Goal: Task Accomplishment & Management: Use online tool/utility

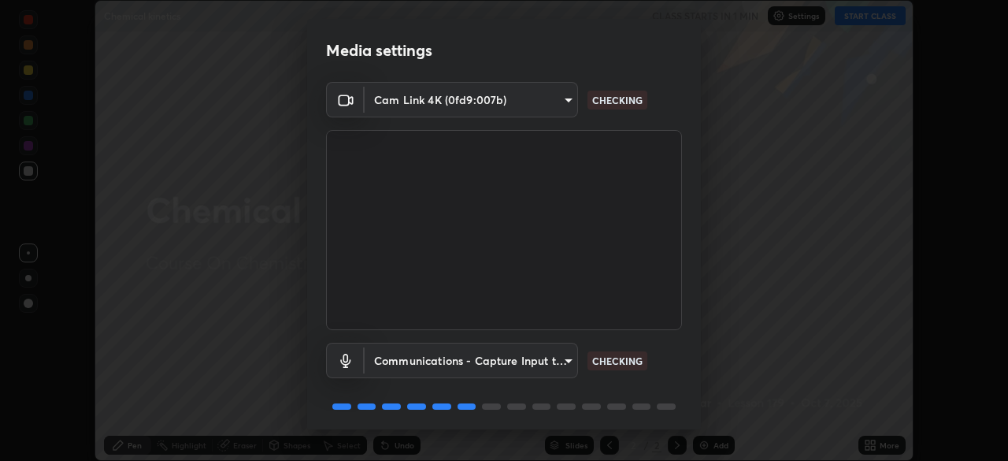
scroll to position [56, 0]
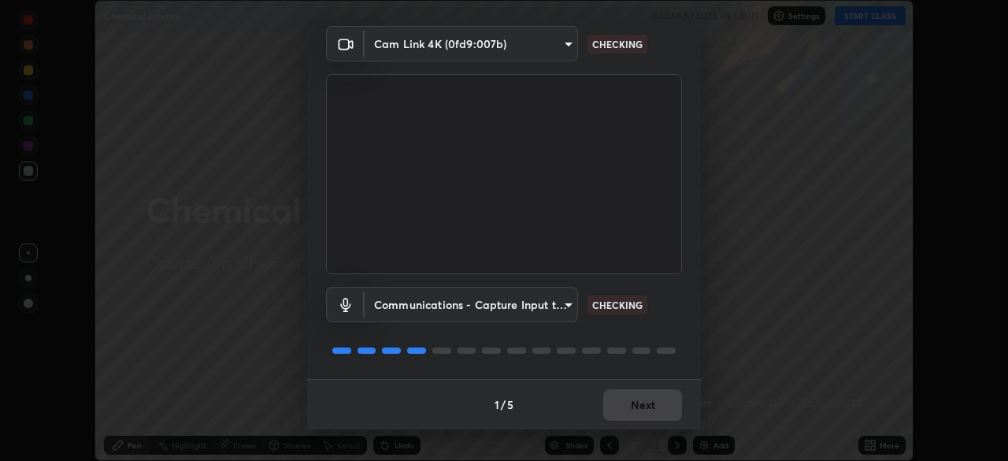
click at [675, 348] on div at bounding box center [504, 350] width 356 height 19
click at [674, 350] on div at bounding box center [504, 350] width 356 height 19
click at [679, 367] on div "Communications - Capture Input terminal (Digital Array MIC) (2207:0019) communi…" at bounding box center [504, 326] width 356 height 105
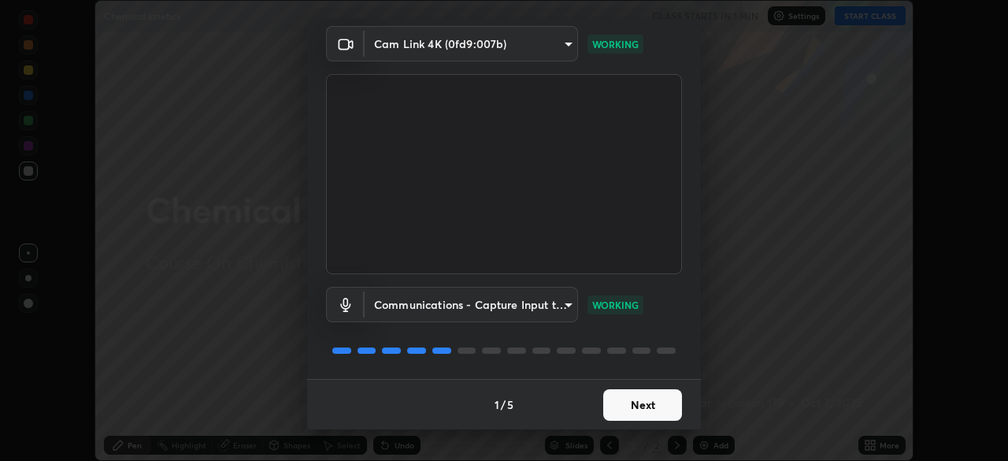
click at [665, 406] on button "Next" at bounding box center [642, 405] width 79 height 32
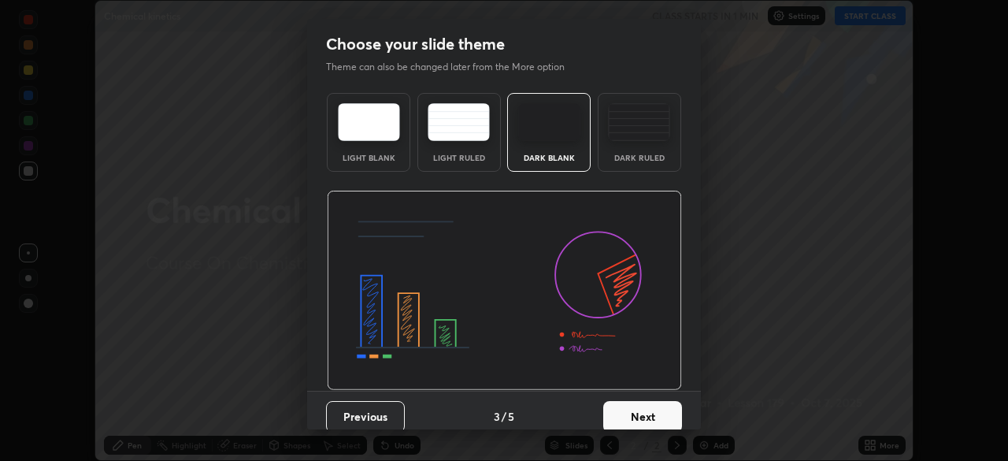
click at [663, 419] on button "Next" at bounding box center [642, 417] width 79 height 32
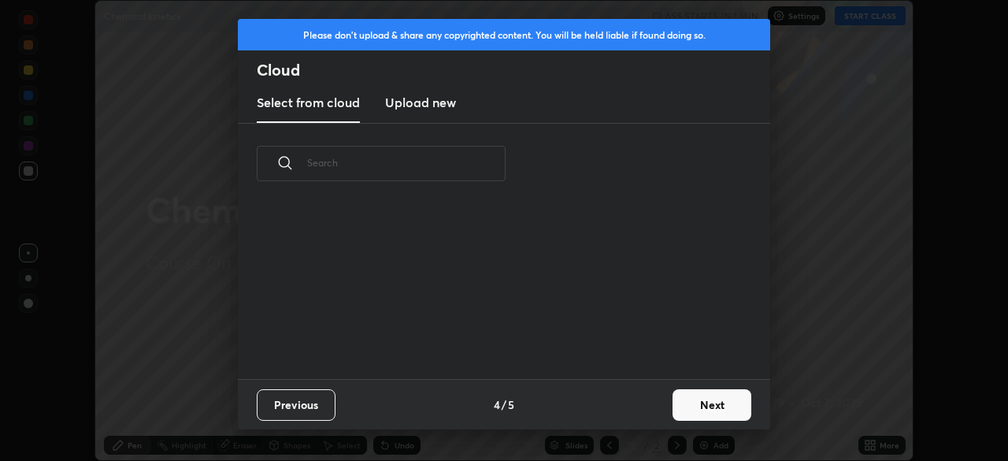
click at [715, 395] on button "Next" at bounding box center [712, 405] width 79 height 32
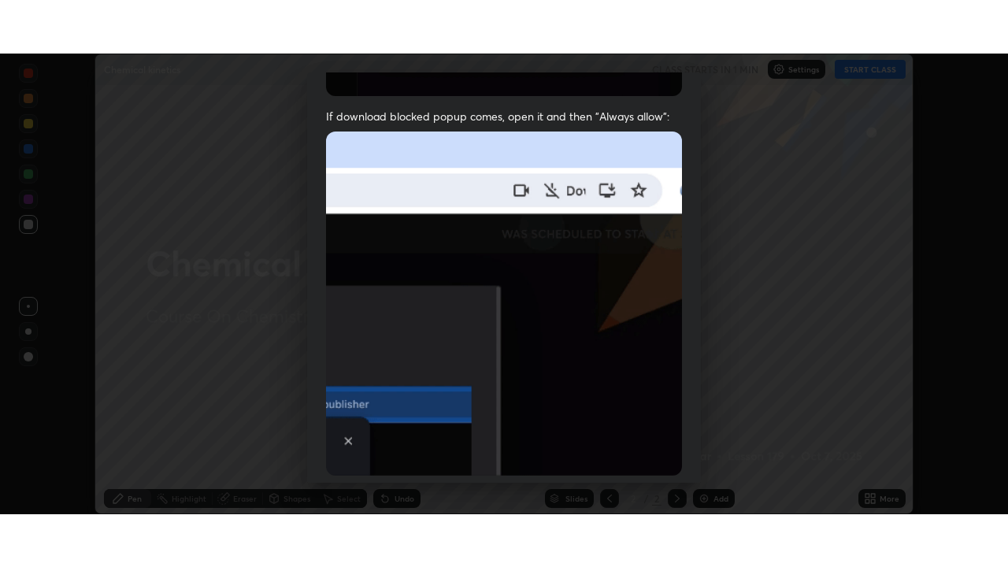
scroll to position [377, 0]
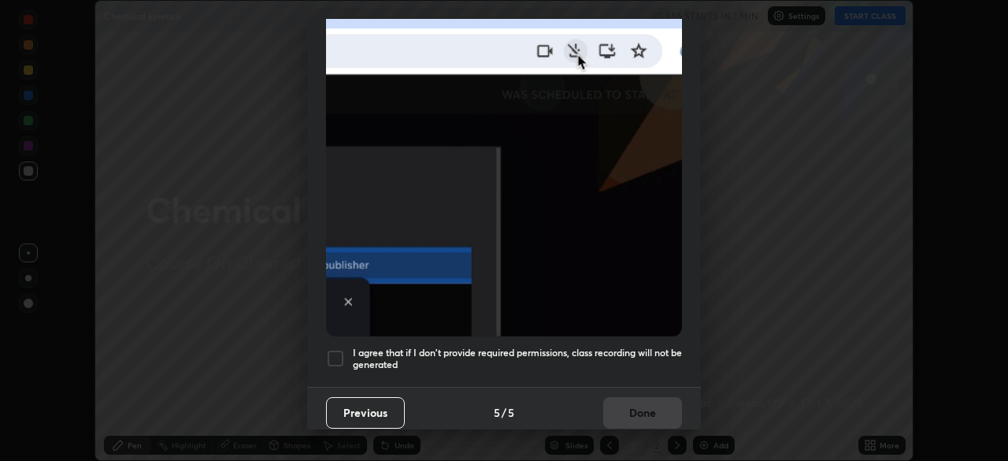
click at [345, 349] on div "I agree that if I don't provide required permissions, class recording will not …" at bounding box center [504, 358] width 356 height 19
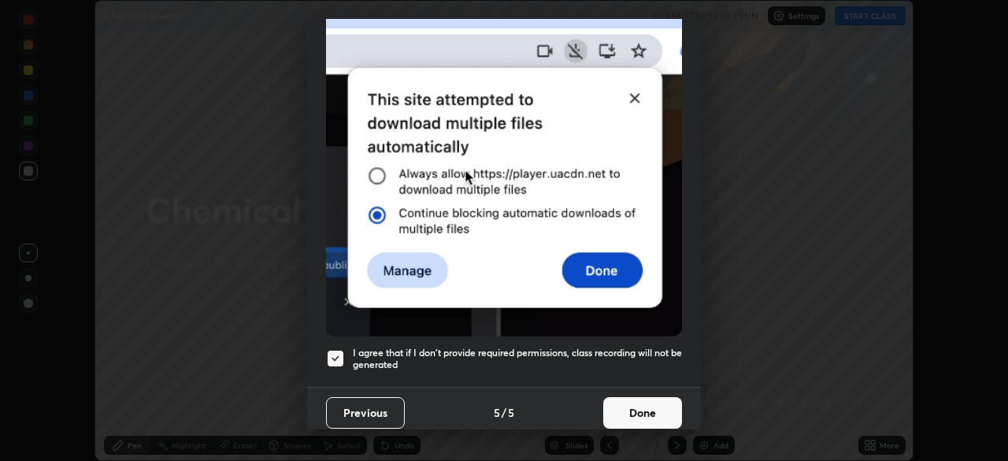
click at [650, 401] on button "Done" at bounding box center [642, 413] width 79 height 32
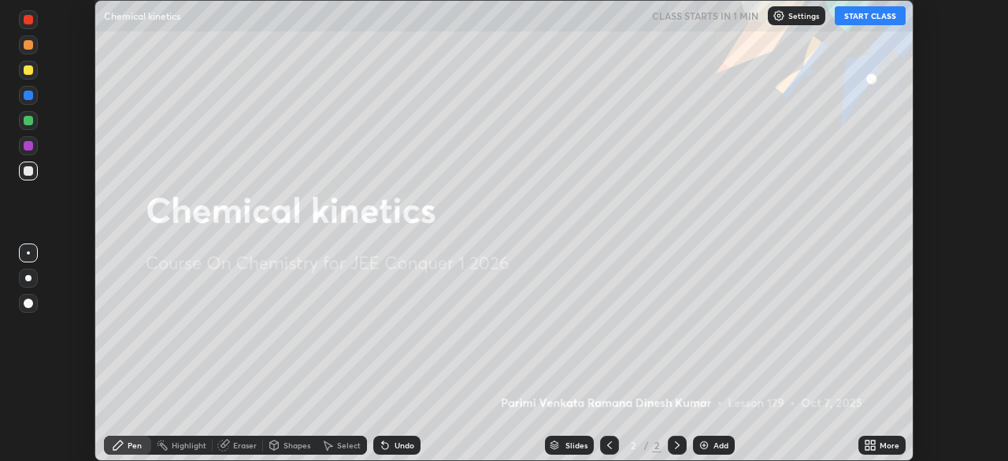
click at [862, 21] on button "START CLASS" at bounding box center [870, 15] width 71 height 19
click at [867, 442] on icon at bounding box center [868, 442] width 4 height 4
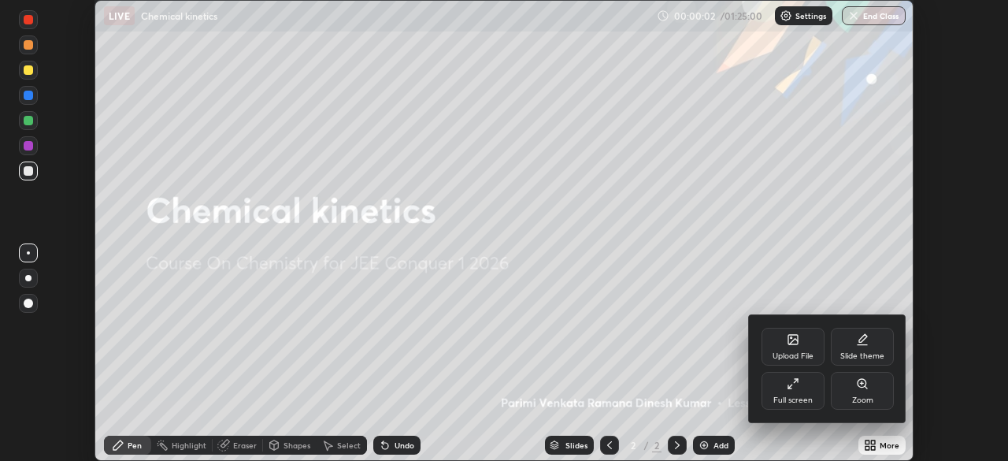
click at [804, 399] on div "Full screen" at bounding box center [793, 400] width 39 height 8
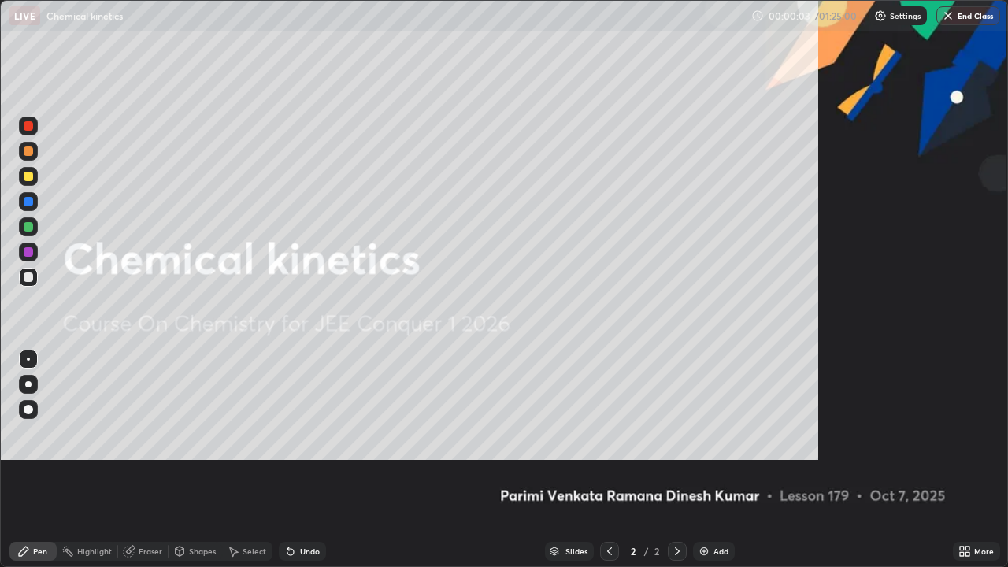
scroll to position [567, 1008]
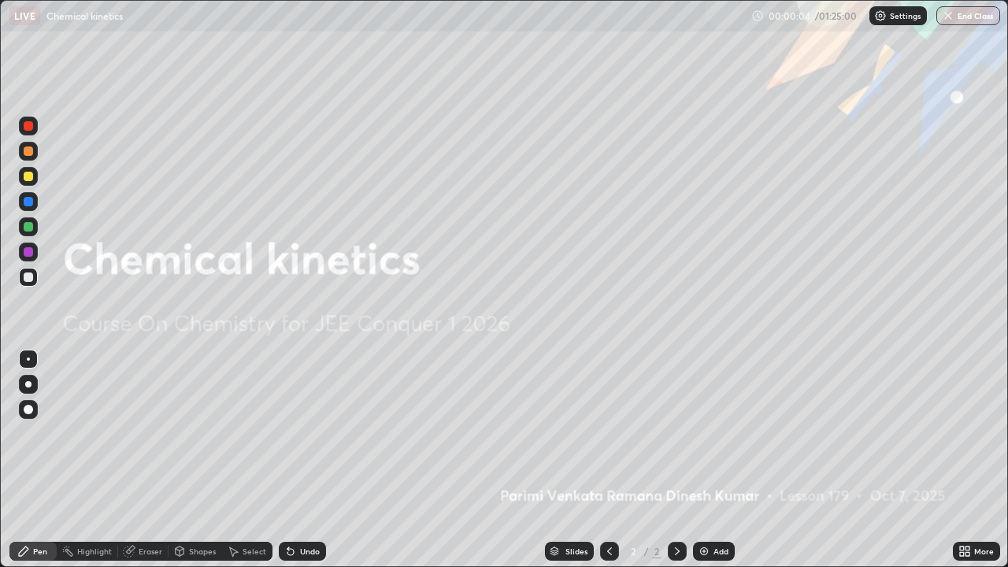
click at [715, 460] on div "Add" at bounding box center [721, 552] width 15 height 8
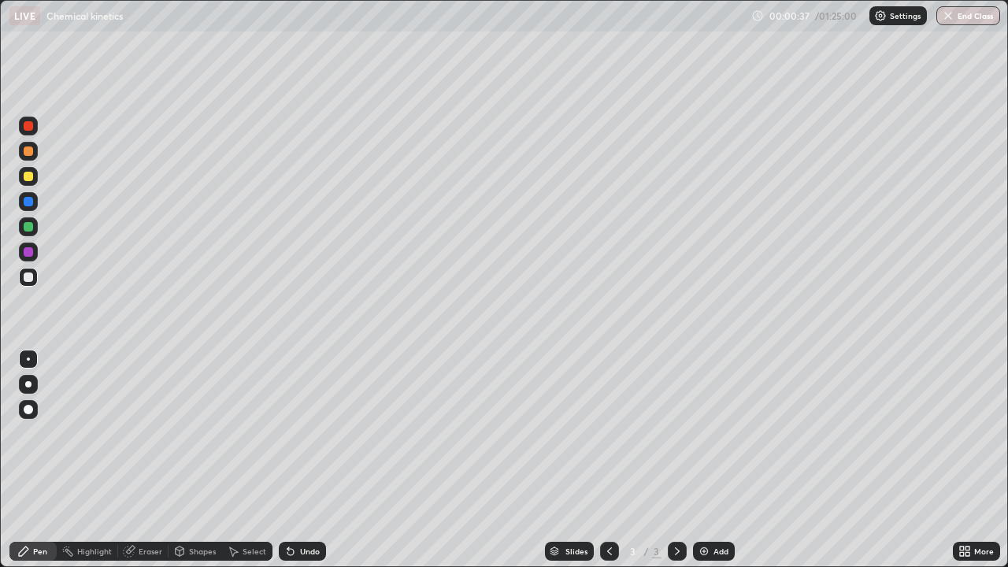
click at [32, 201] on div at bounding box center [28, 201] width 9 height 9
click at [28, 384] on div at bounding box center [28, 384] width 6 height 6
click at [27, 180] on div at bounding box center [28, 176] width 9 height 9
click at [28, 278] on div at bounding box center [28, 277] width 9 height 9
click at [29, 252] on div at bounding box center [28, 251] width 9 height 9
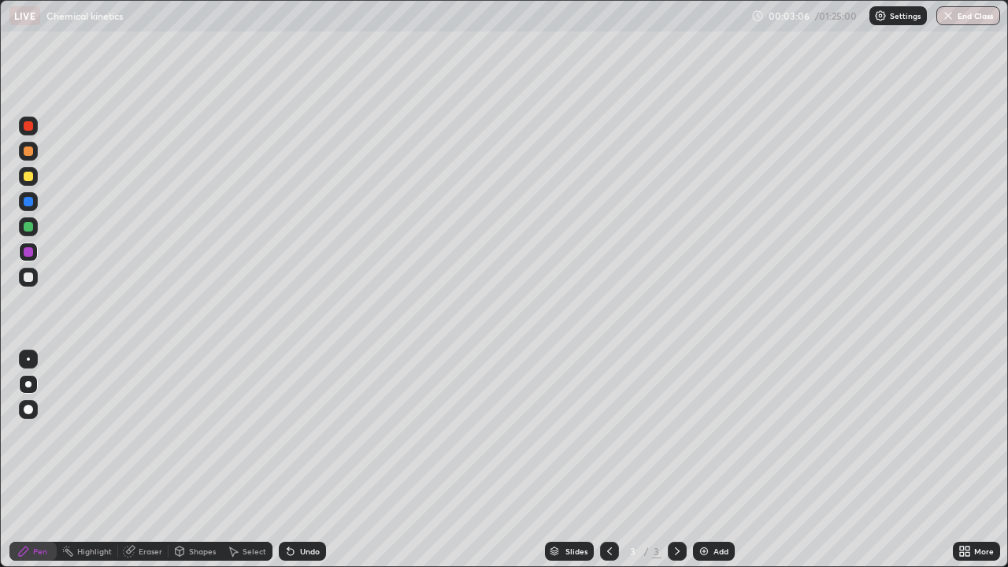
click at [35, 286] on div at bounding box center [28, 277] width 19 height 25
click at [31, 177] on div at bounding box center [28, 176] width 9 height 9
click at [312, 460] on div "Undo" at bounding box center [310, 552] width 20 height 8
click at [313, 460] on div "Undo" at bounding box center [310, 552] width 20 height 8
click at [315, 460] on div "Undo" at bounding box center [302, 551] width 47 height 19
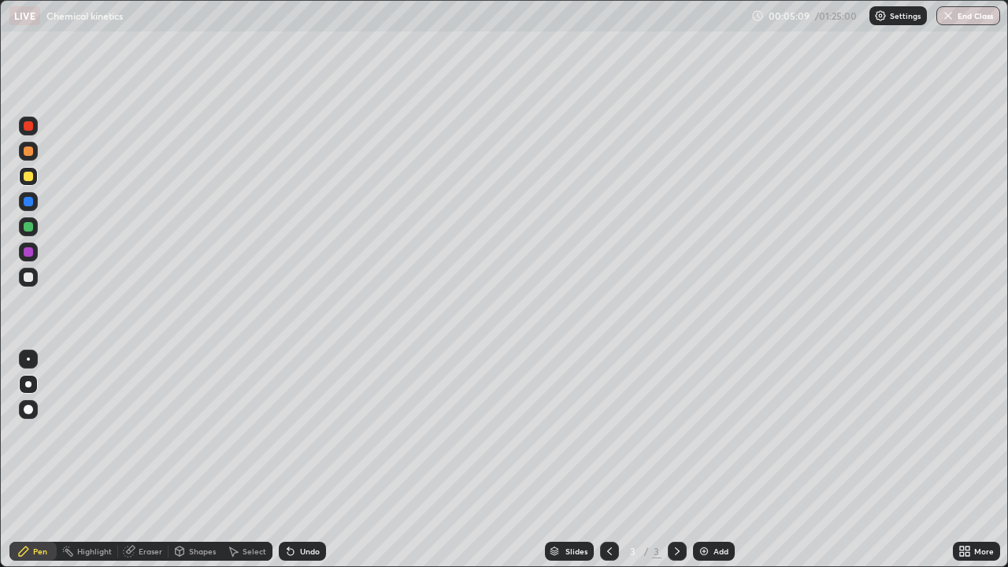
click at [315, 460] on div "Undo" at bounding box center [302, 551] width 47 height 19
click at [314, 460] on div "Undo" at bounding box center [310, 552] width 20 height 8
click at [315, 460] on div "Undo" at bounding box center [302, 551] width 47 height 19
click at [314, 460] on div "Undo" at bounding box center [310, 552] width 20 height 8
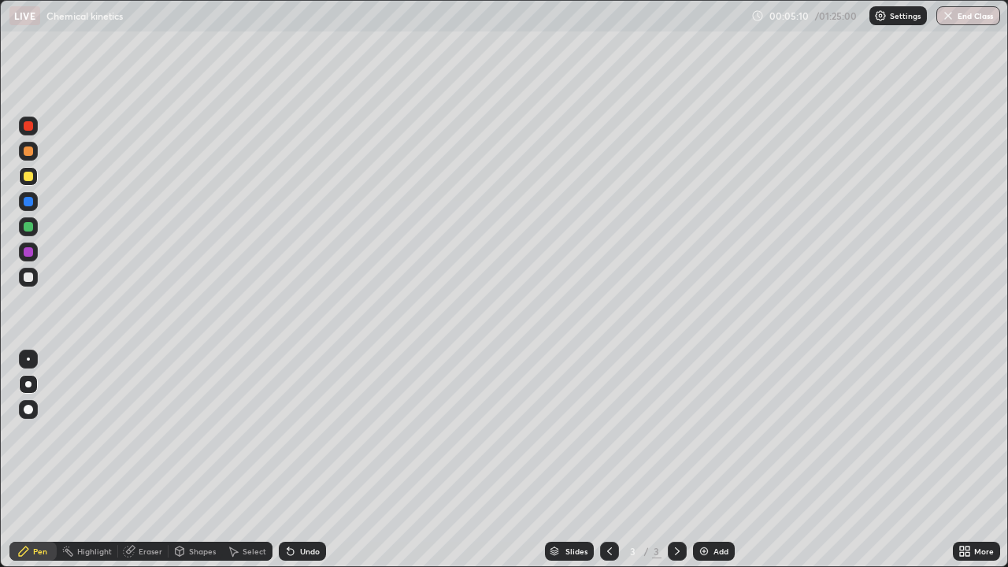
click at [314, 460] on div "Undo" at bounding box center [310, 552] width 20 height 8
click at [315, 460] on div "Undo" at bounding box center [302, 551] width 47 height 19
click at [315, 460] on div "Undo" at bounding box center [310, 552] width 20 height 8
click at [316, 460] on div "Undo" at bounding box center [302, 551] width 47 height 19
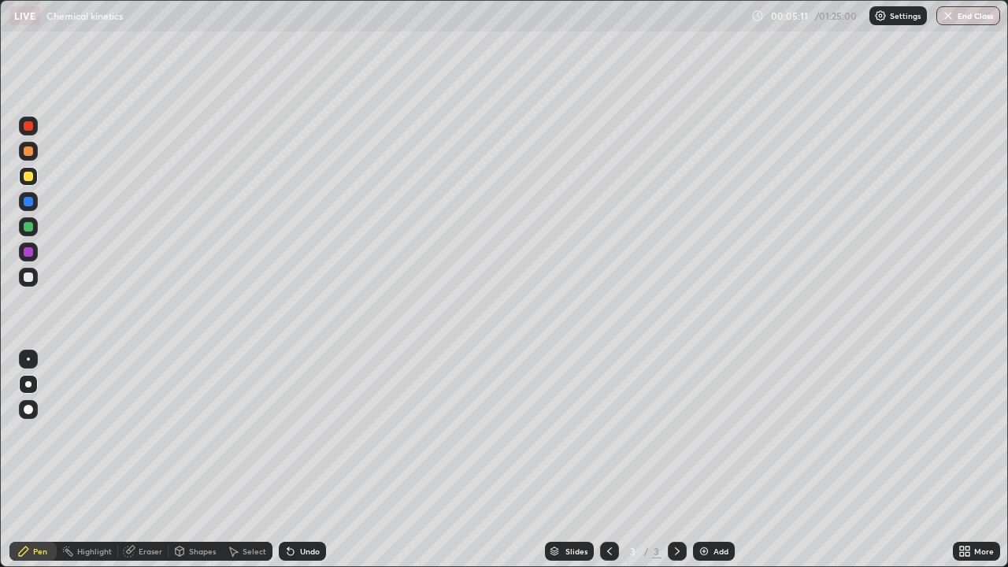
click at [315, 460] on div "Undo" at bounding box center [302, 551] width 47 height 19
click at [316, 460] on div "Undo" at bounding box center [302, 551] width 47 height 19
click at [30, 285] on div at bounding box center [28, 277] width 19 height 19
click at [703, 460] on img at bounding box center [704, 551] width 13 height 13
click at [32, 177] on div at bounding box center [28, 176] width 9 height 9
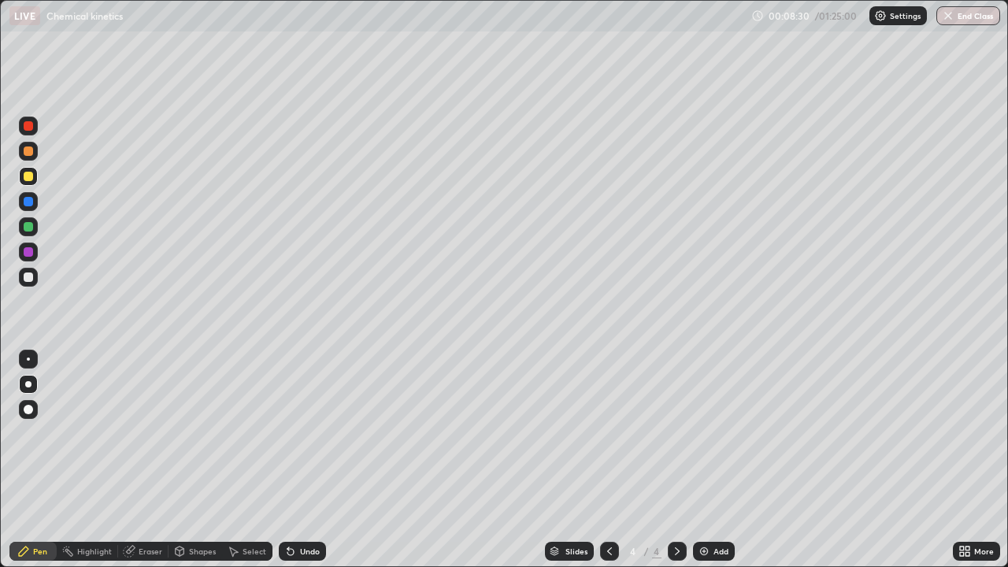
click at [32, 206] on div at bounding box center [28, 201] width 19 height 19
click at [29, 278] on div at bounding box center [28, 277] width 9 height 9
click at [33, 258] on div at bounding box center [28, 252] width 19 height 19
click at [202, 460] on div "Shapes" at bounding box center [202, 552] width 27 height 8
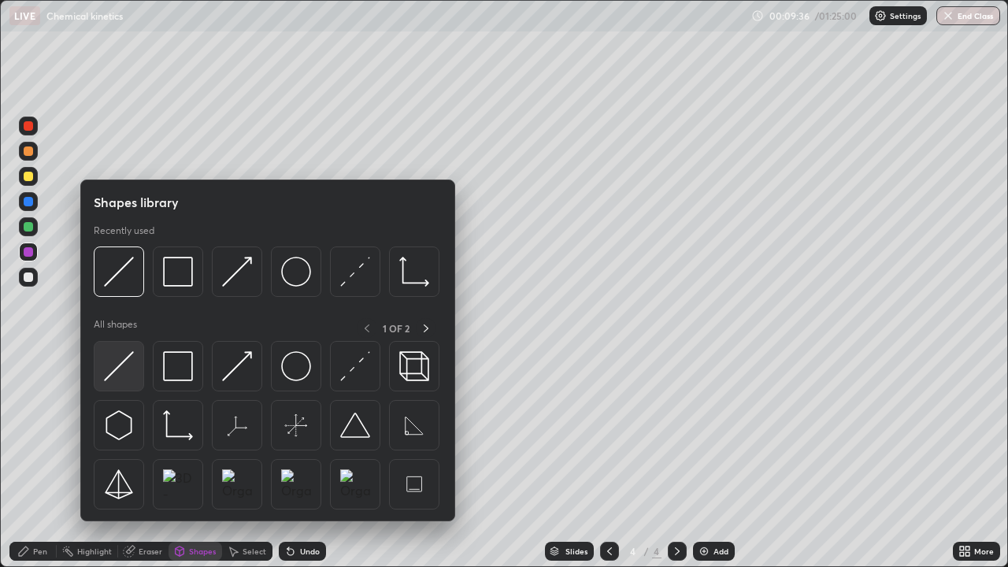
click at [133, 364] on img at bounding box center [119, 366] width 30 height 30
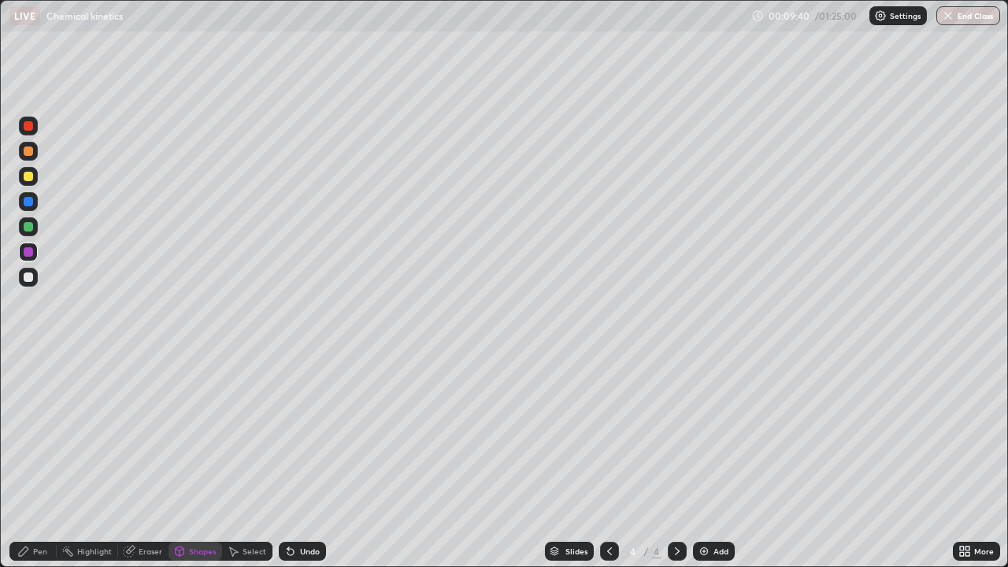
click at [35, 460] on div "Pen" at bounding box center [32, 551] width 47 height 19
click at [24, 286] on div at bounding box center [28, 277] width 19 height 19
click at [27, 184] on div at bounding box center [28, 176] width 19 height 19
click at [32, 284] on div at bounding box center [28, 277] width 19 height 19
click at [709, 460] on div "Add" at bounding box center [714, 551] width 42 height 19
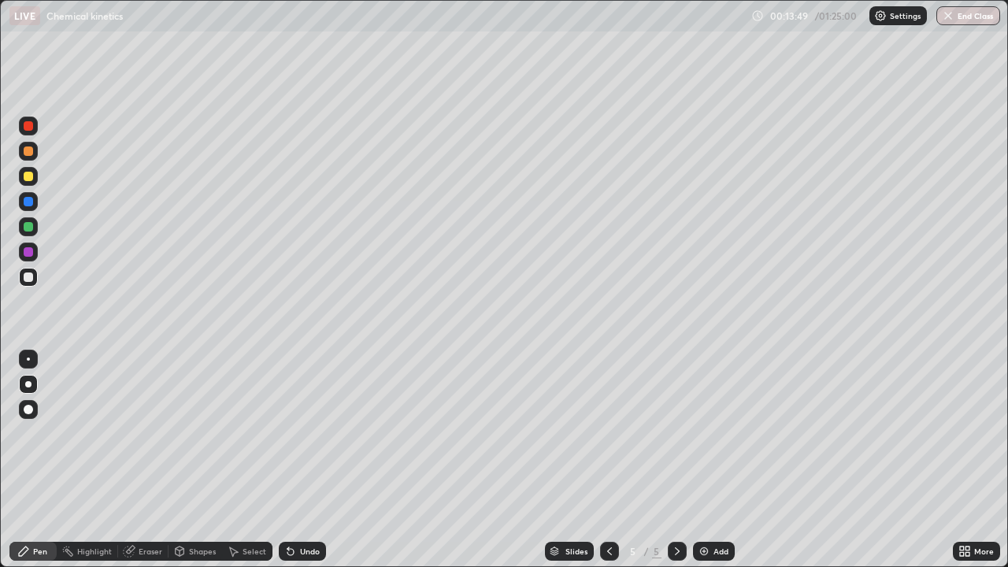
click at [29, 227] on div at bounding box center [28, 226] width 9 height 9
click at [297, 460] on div "Undo" at bounding box center [302, 551] width 47 height 19
click at [31, 281] on div at bounding box center [28, 277] width 9 height 9
click at [308, 460] on div "Undo" at bounding box center [310, 552] width 20 height 8
click at [305, 460] on div "Undo" at bounding box center [302, 551] width 47 height 19
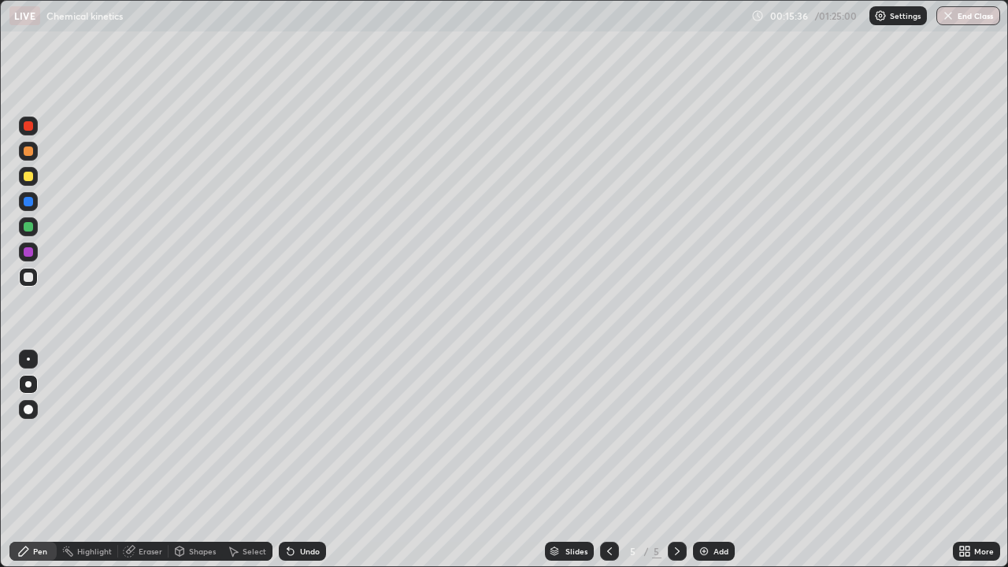
click at [192, 460] on div "Shapes" at bounding box center [202, 552] width 27 height 8
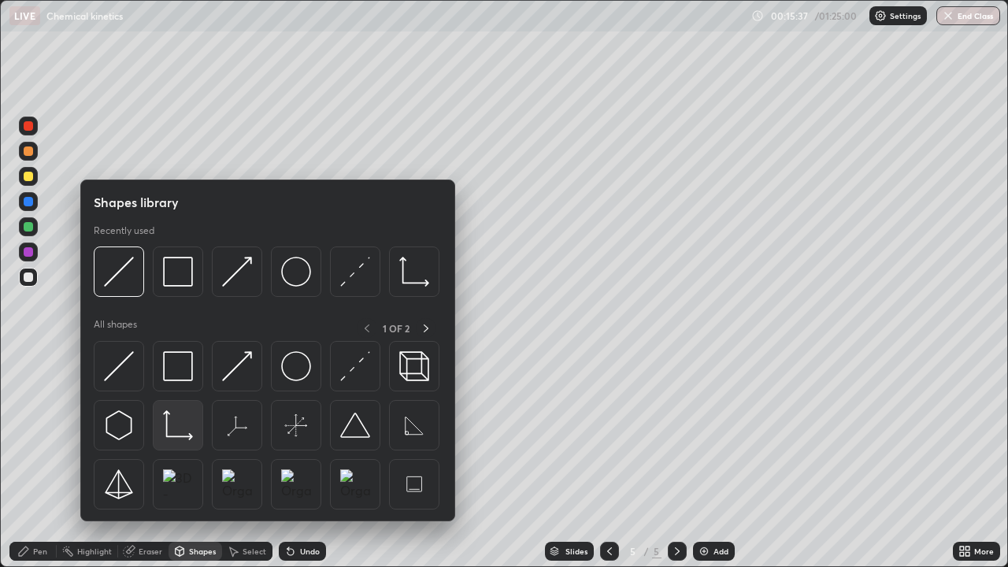
click at [180, 431] on img at bounding box center [178, 425] width 30 height 30
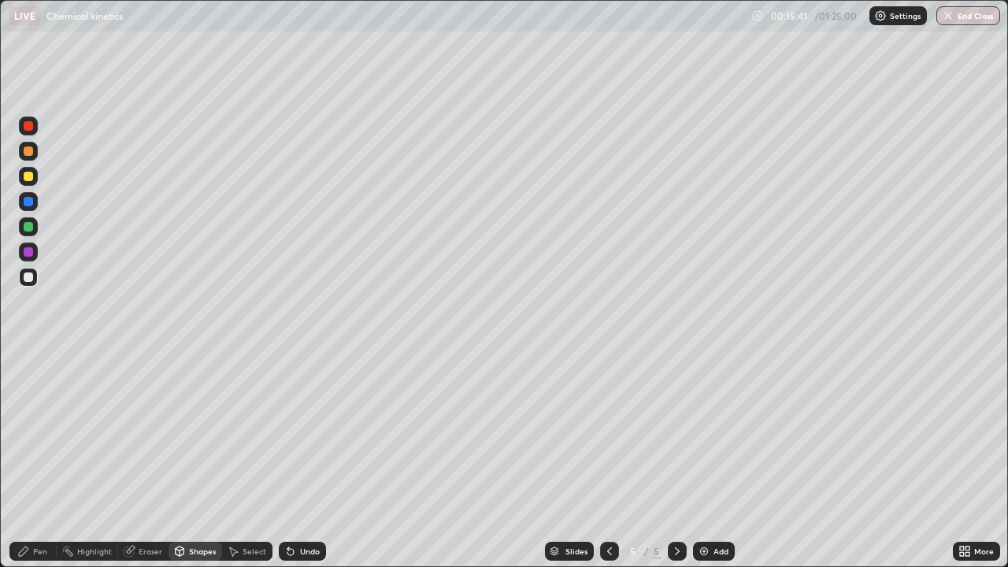
click at [48, 460] on div "Pen" at bounding box center [32, 551] width 47 height 19
click at [32, 235] on div at bounding box center [28, 226] width 19 height 19
click at [28, 278] on div at bounding box center [28, 277] width 9 height 9
click at [199, 460] on div "Shapes" at bounding box center [202, 552] width 27 height 8
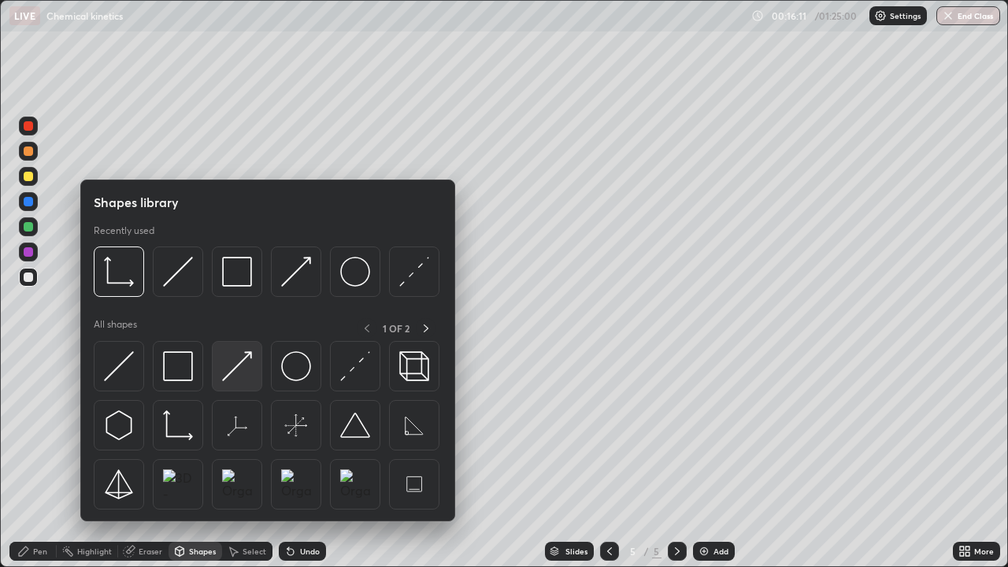
click at [241, 375] on img at bounding box center [237, 366] width 30 height 30
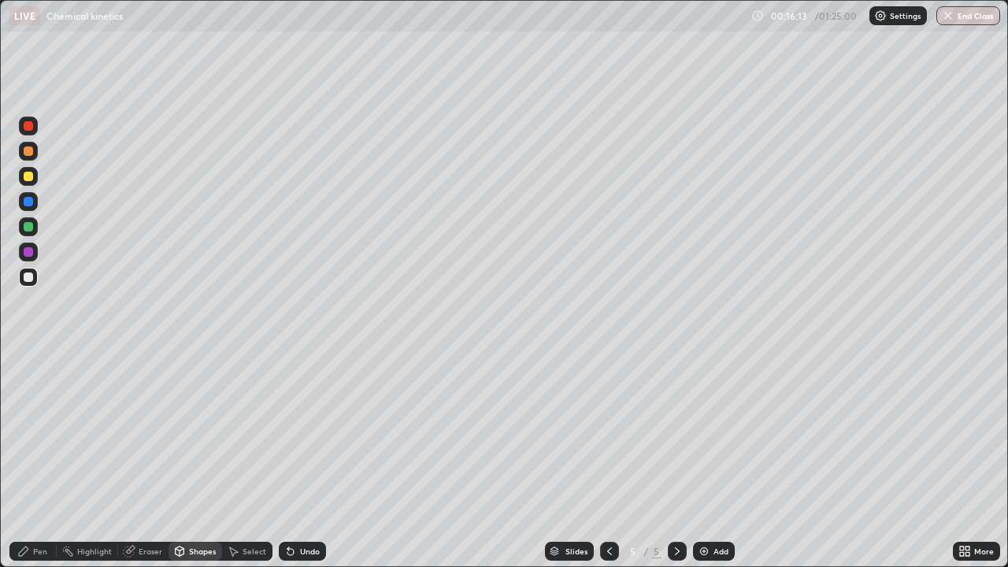
click at [34, 133] on div at bounding box center [28, 126] width 19 height 19
click at [42, 460] on div "Pen" at bounding box center [40, 552] width 14 height 8
click at [25, 281] on div at bounding box center [28, 277] width 19 height 19
click at [24, 177] on div at bounding box center [28, 176] width 9 height 9
click at [35, 235] on div at bounding box center [28, 226] width 19 height 19
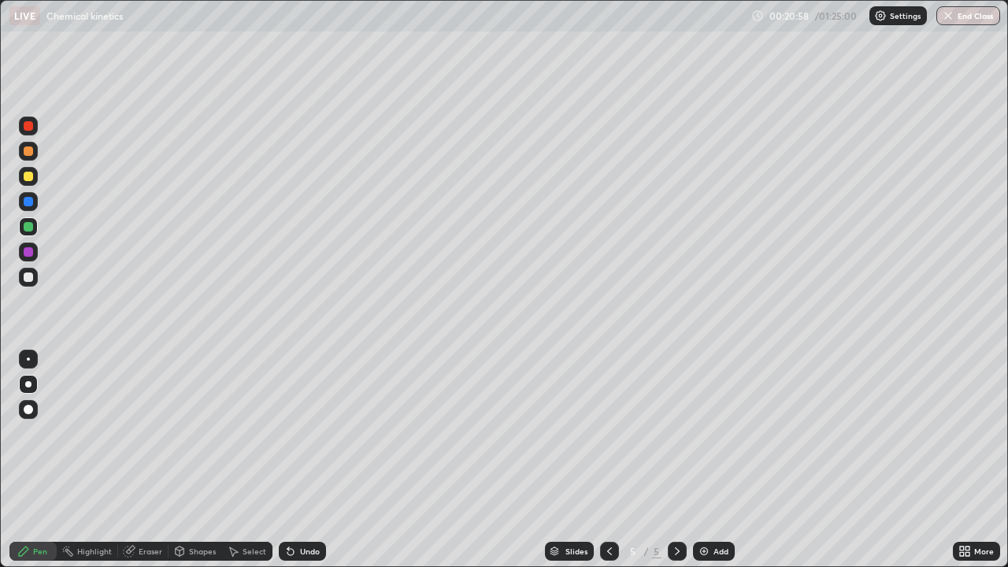
click at [724, 460] on div "Add" at bounding box center [714, 551] width 42 height 19
click at [35, 180] on div at bounding box center [28, 176] width 19 height 19
click at [37, 184] on div at bounding box center [28, 176] width 19 height 25
click at [28, 258] on div at bounding box center [28, 252] width 19 height 19
click at [32, 278] on div at bounding box center [28, 277] width 9 height 9
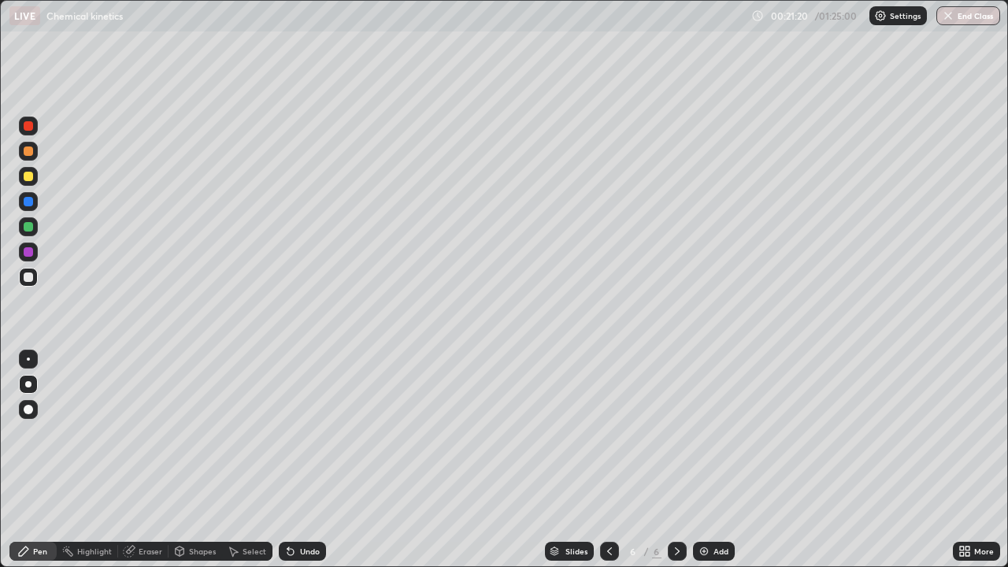
click at [288, 460] on icon at bounding box center [289, 549] width 2 height 2
click at [300, 460] on div "Undo" at bounding box center [310, 552] width 20 height 8
click at [295, 460] on icon at bounding box center [290, 551] width 13 height 13
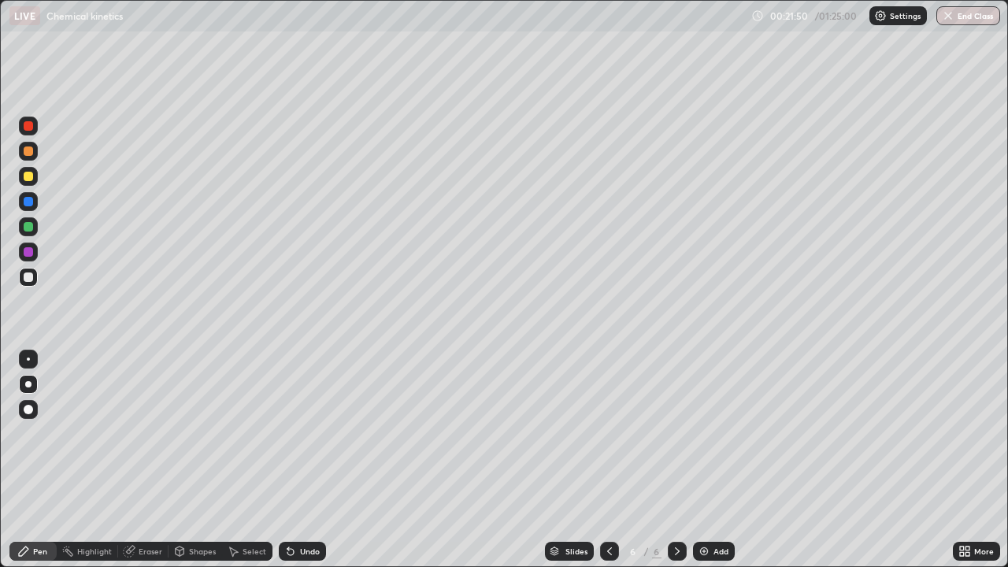
click at [32, 254] on div at bounding box center [28, 251] width 9 height 9
click at [32, 284] on div at bounding box center [28, 277] width 19 height 19
click at [295, 460] on icon at bounding box center [290, 551] width 13 height 13
click at [29, 252] on div at bounding box center [28, 251] width 9 height 9
click at [711, 460] on div "Add" at bounding box center [714, 551] width 42 height 19
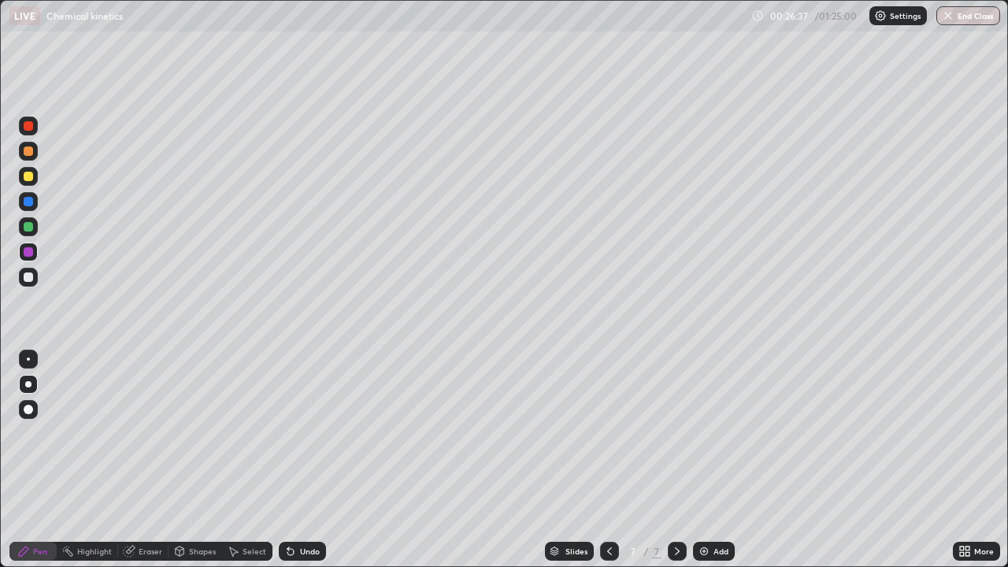
click at [37, 184] on div at bounding box center [28, 176] width 19 height 25
click at [30, 277] on div at bounding box center [28, 277] width 9 height 9
click at [295, 460] on div "Undo" at bounding box center [302, 551] width 47 height 19
click at [294, 460] on icon at bounding box center [290, 551] width 13 height 13
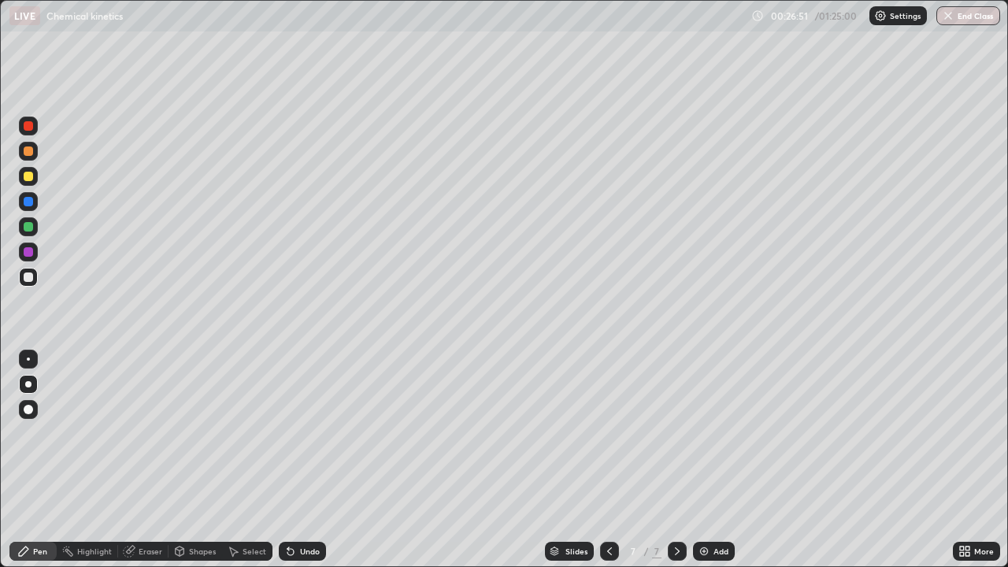
click at [288, 460] on icon at bounding box center [291, 552] width 6 height 6
click at [30, 255] on div at bounding box center [28, 251] width 9 height 9
click at [28, 278] on div at bounding box center [28, 277] width 9 height 9
click at [303, 460] on div "Undo" at bounding box center [310, 552] width 20 height 8
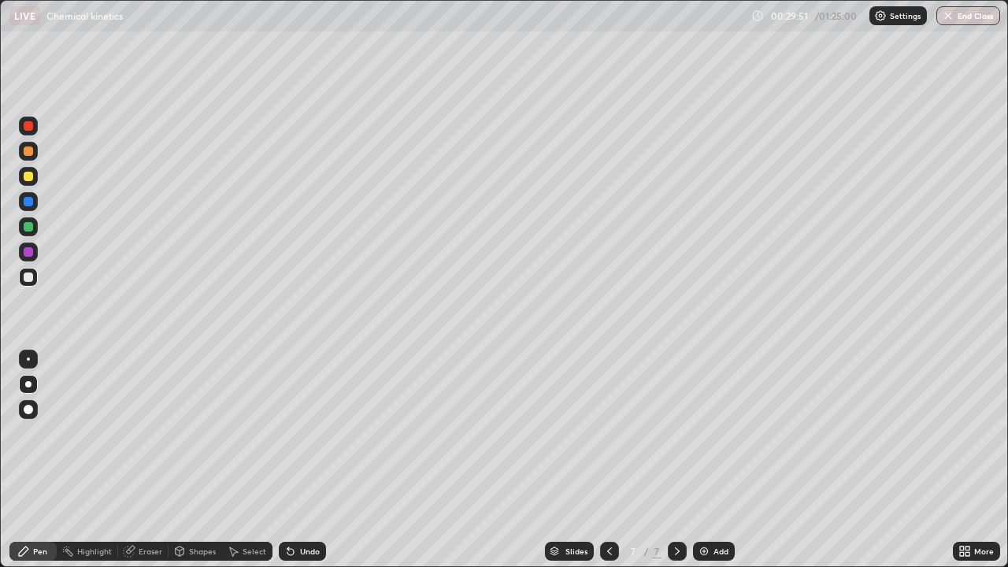
click at [155, 460] on div "Eraser" at bounding box center [151, 552] width 24 height 8
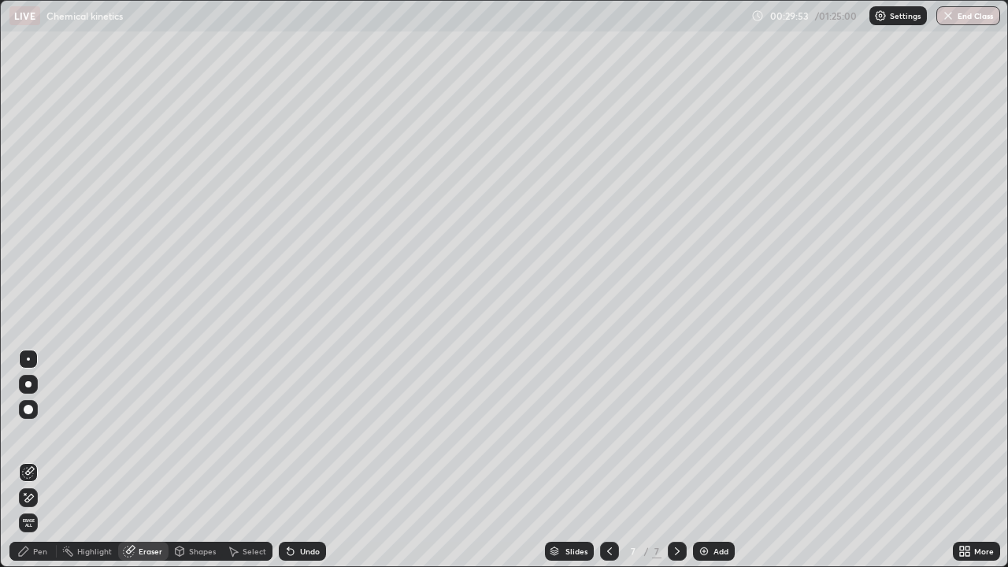
click at [40, 460] on div "Pen" at bounding box center [40, 552] width 14 height 8
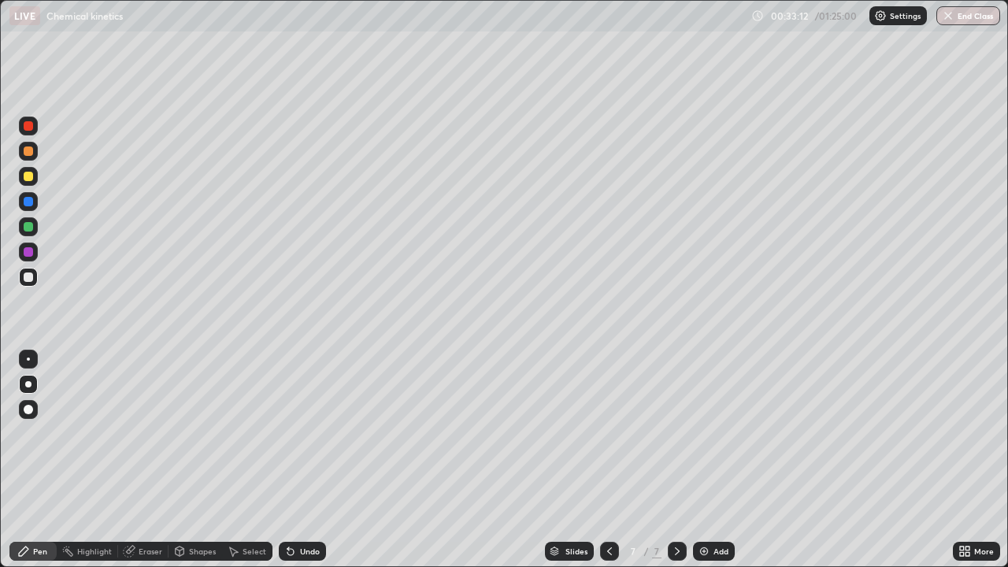
click at [729, 460] on div "Add" at bounding box center [714, 551] width 42 height 19
click at [32, 132] on div at bounding box center [28, 126] width 19 height 19
click at [34, 125] on div at bounding box center [28, 126] width 19 height 19
click at [29, 202] on div at bounding box center [28, 201] width 9 height 9
click at [711, 460] on div "Add" at bounding box center [714, 551] width 42 height 19
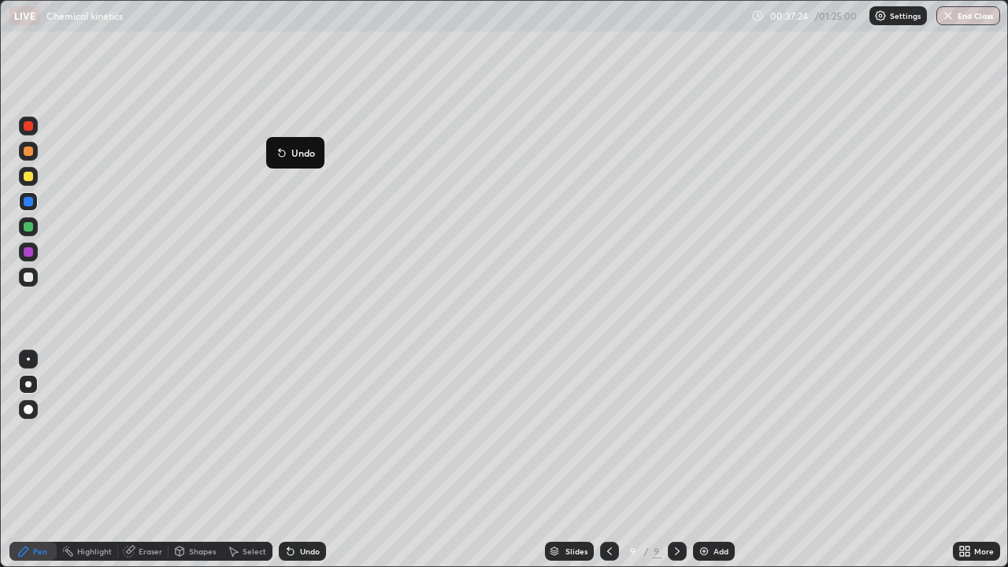
click at [277, 146] on button "Undo" at bounding box center [296, 152] width 46 height 19
click at [32, 276] on div at bounding box center [28, 277] width 9 height 9
click at [154, 460] on div "Eraser" at bounding box center [151, 552] width 24 height 8
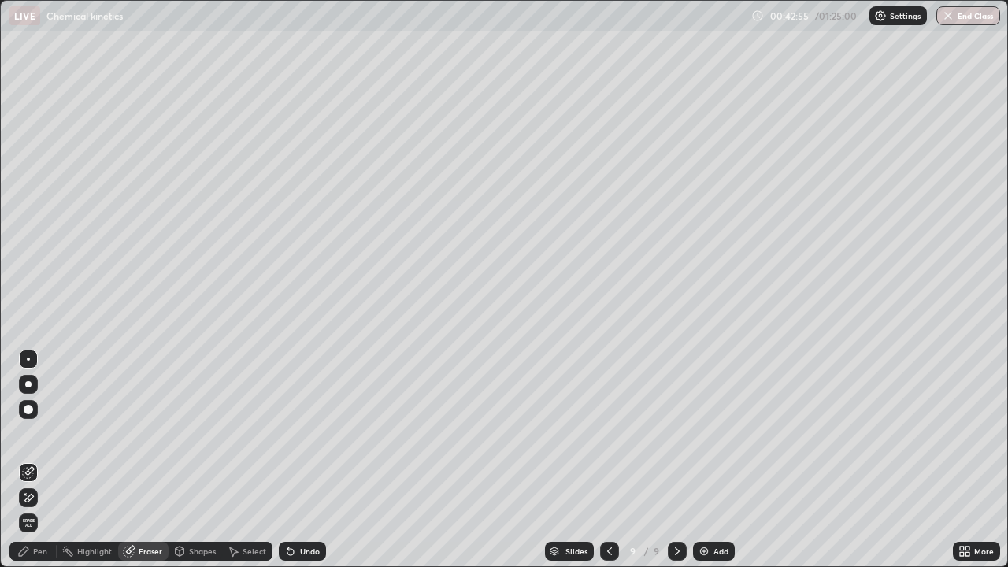
click at [49, 460] on div "Pen" at bounding box center [32, 551] width 47 height 19
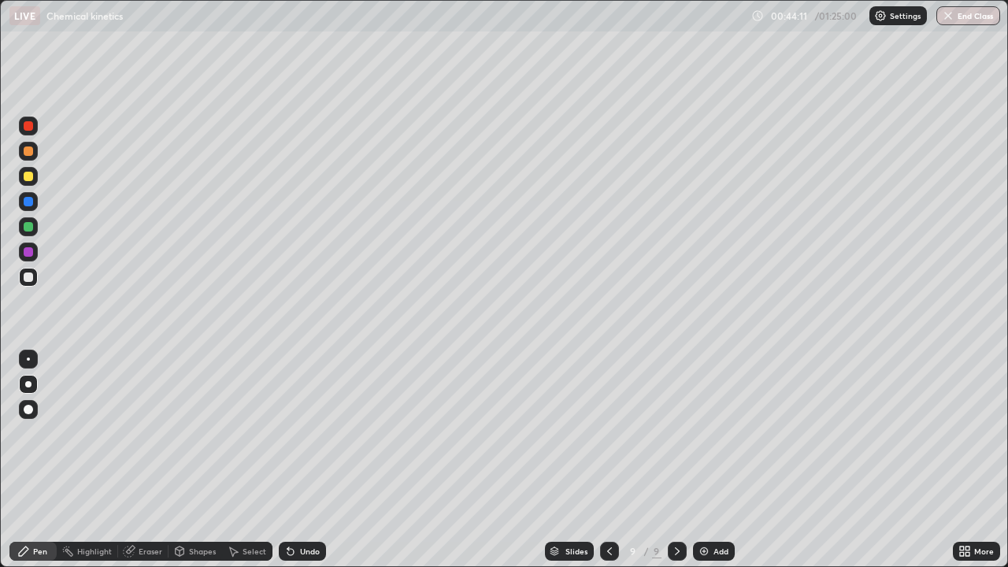
click at [30, 182] on div at bounding box center [28, 176] width 19 height 19
click at [151, 460] on div "Eraser" at bounding box center [151, 552] width 24 height 8
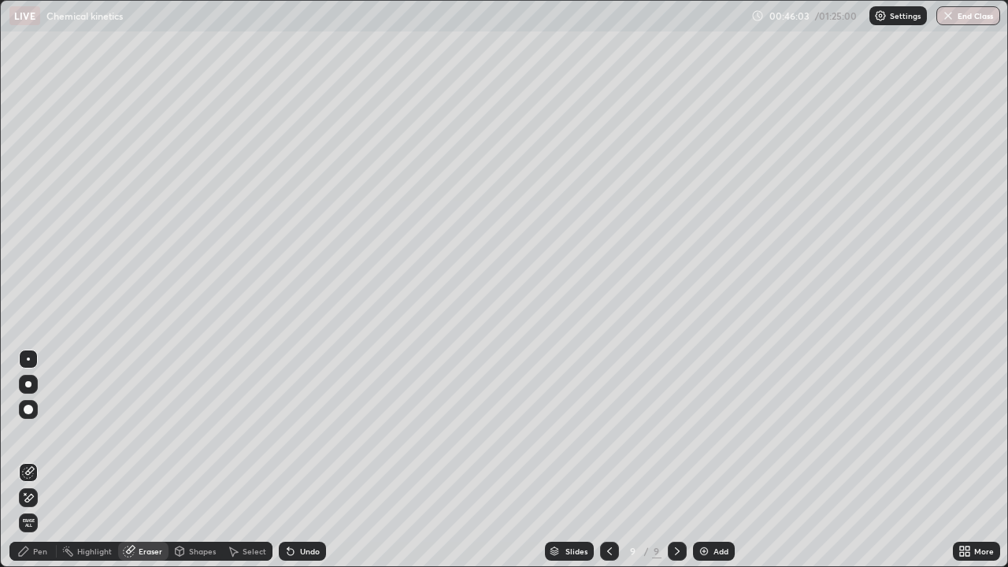
click at [52, 460] on div "Pen" at bounding box center [32, 551] width 47 height 19
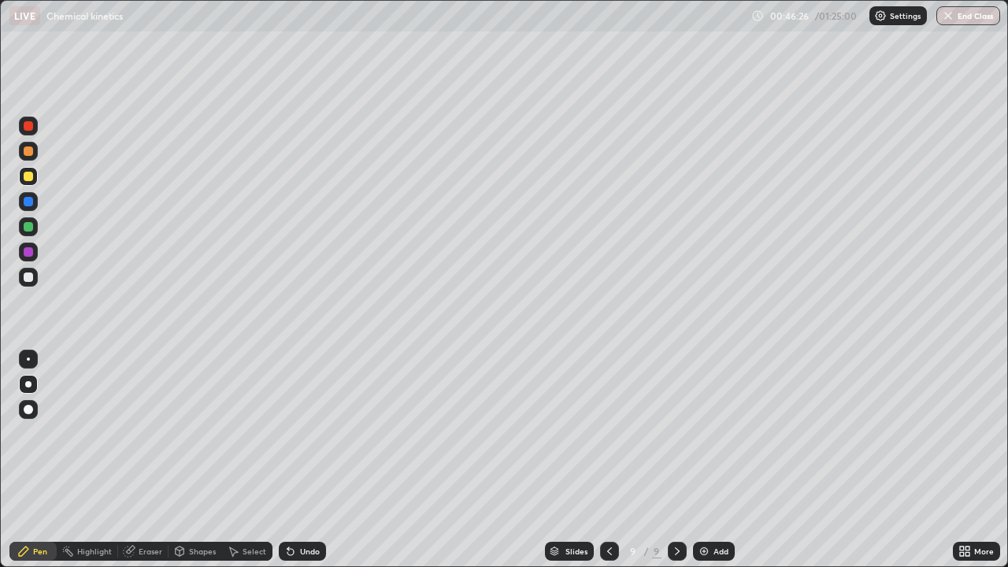
click at [676, 460] on icon at bounding box center [677, 551] width 13 height 13
click at [703, 460] on img at bounding box center [704, 551] width 13 height 13
click at [607, 460] on icon at bounding box center [609, 551] width 13 height 13
click at [674, 460] on icon at bounding box center [677, 551] width 13 height 13
click at [600, 460] on div at bounding box center [609, 551] width 19 height 19
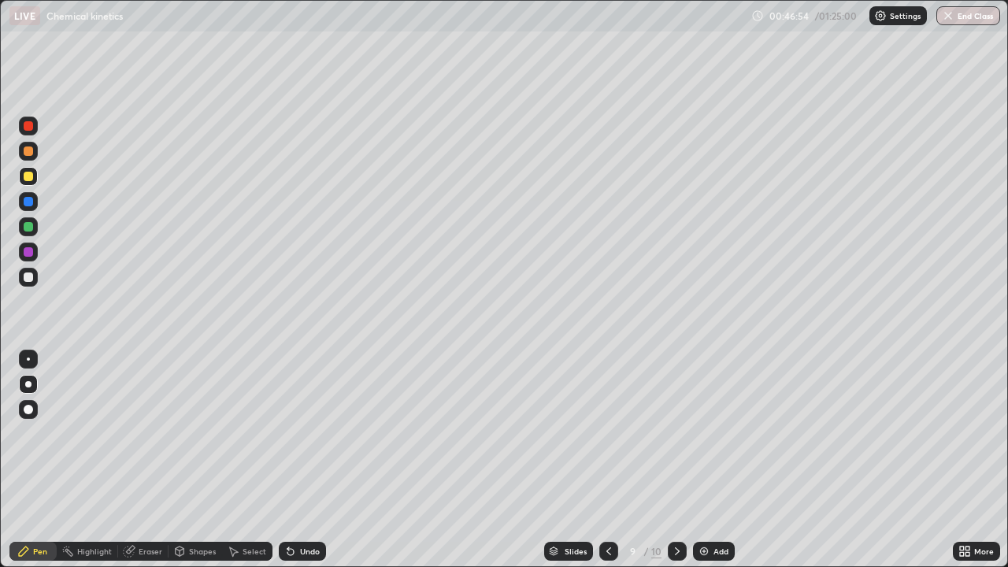
click at [676, 460] on icon at bounding box center [677, 551] width 13 height 13
click at [29, 277] on div at bounding box center [28, 277] width 9 height 9
click at [158, 460] on div "Eraser" at bounding box center [151, 552] width 24 height 8
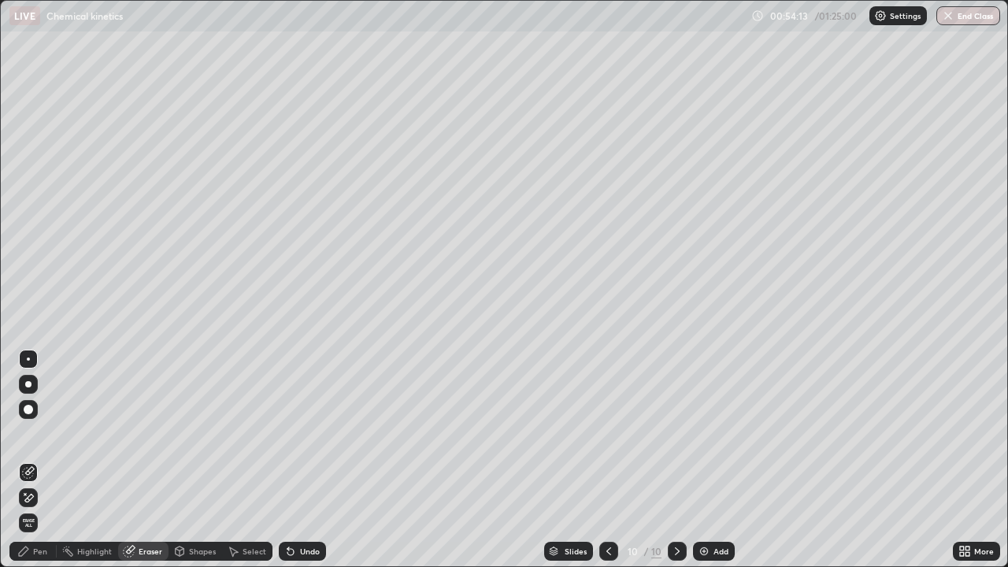
click at [39, 460] on div "Pen" at bounding box center [40, 552] width 14 height 8
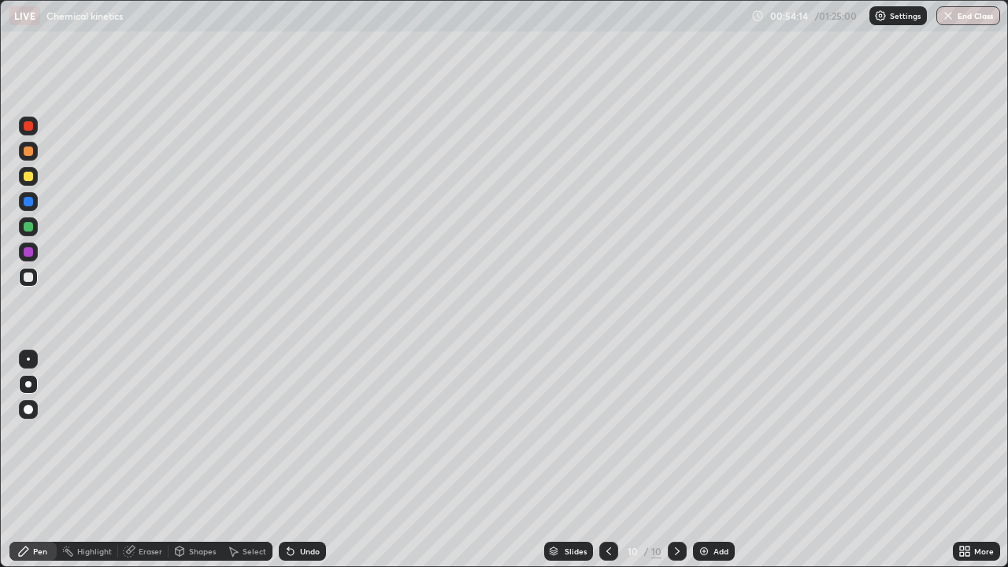
click at [29, 258] on div at bounding box center [28, 252] width 19 height 19
click at [708, 460] on img at bounding box center [704, 551] width 13 height 13
click at [29, 176] on div at bounding box center [28, 176] width 9 height 9
click at [32, 229] on div at bounding box center [28, 226] width 9 height 9
click at [30, 279] on div at bounding box center [28, 277] width 9 height 9
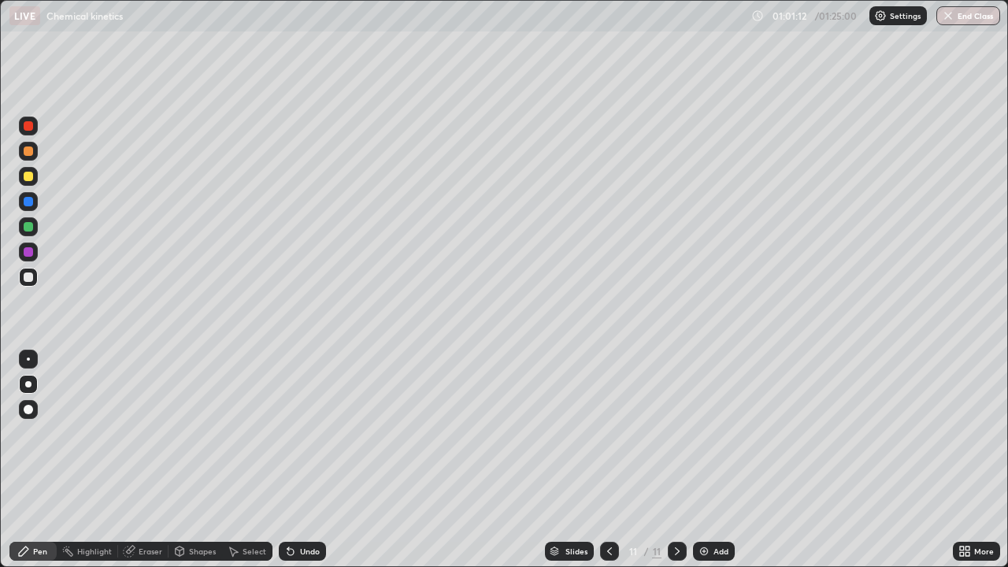
click at [31, 256] on div at bounding box center [28, 251] width 9 height 9
click at [32, 280] on div at bounding box center [28, 277] width 19 height 19
click at [321, 460] on div "Undo" at bounding box center [302, 551] width 47 height 19
click at [733, 460] on div "Add" at bounding box center [714, 551] width 42 height 19
click at [300, 460] on div "Undo" at bounding box center [310, 552] width 20 height 8
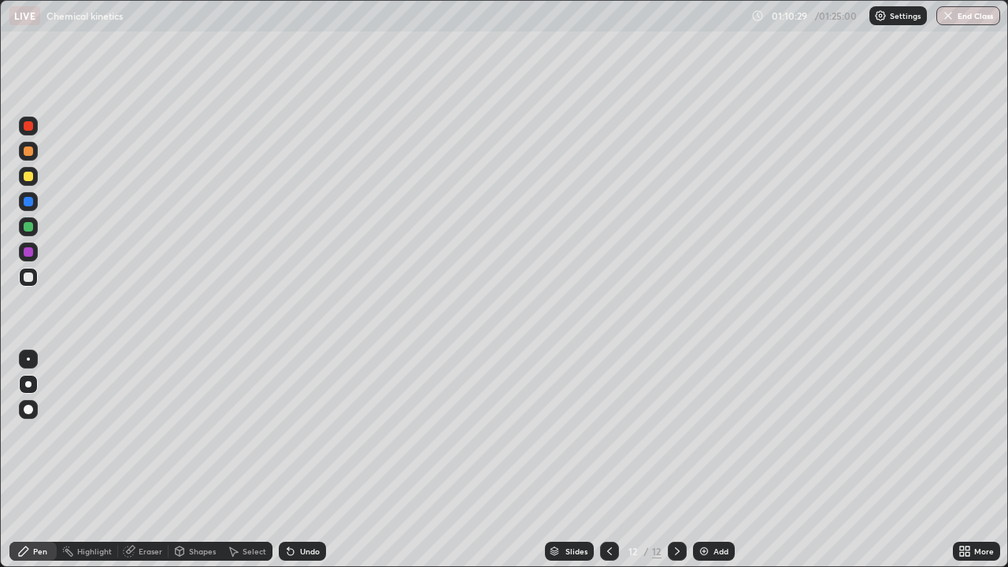
click at [304, 460] on div "Undo" at bounding box center [310, 552] width 20 height 8
click at [308, 460] on div "Undo" at bounding box center [310, 552] width 20 height 8
click at [315, 460] on div "Undo" at bounding box center [302, 551] width 47 height 19
click at [319, 460] on div "Undo" at bounding box center [302, 551] width 47 height 19
click at [162, 460] on div "Eraser" at bounding box center [143, 551] width 50 height 19
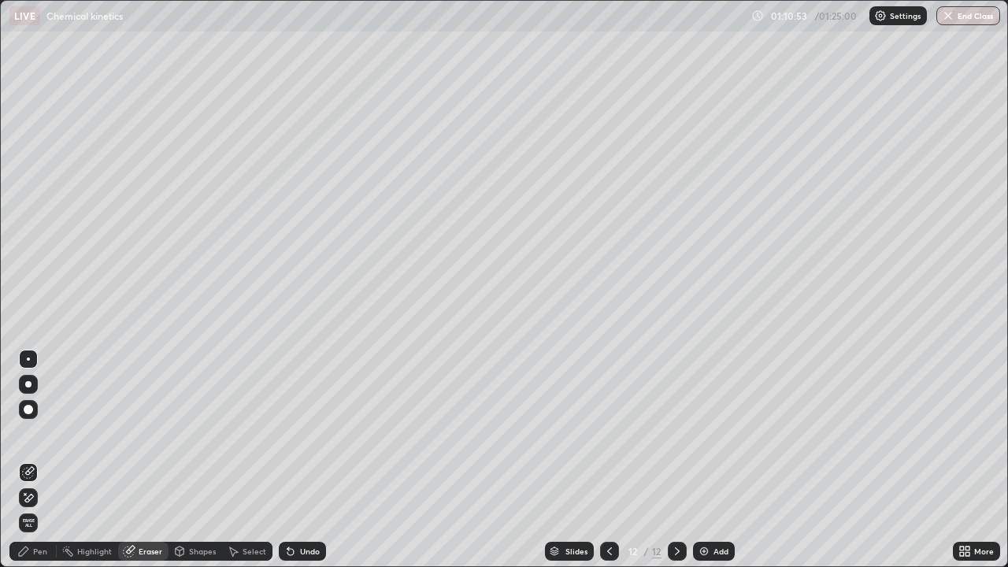
click at [52, 460] on div "Pen" at bounding box center [32, 551] width 47 height 19
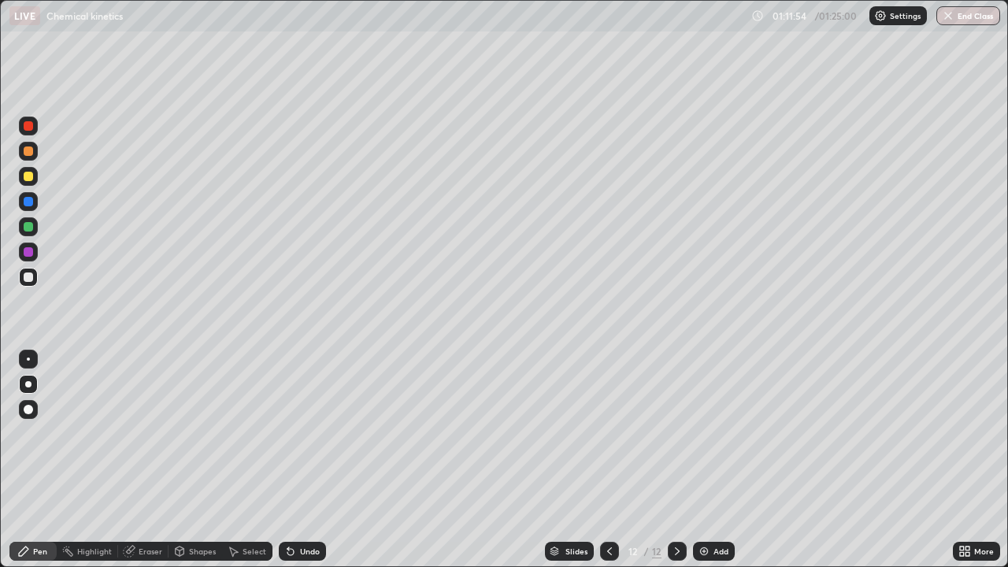
click at [147, 460] on div "Eraser" at bounding box center [151, 552] width 24 height 8
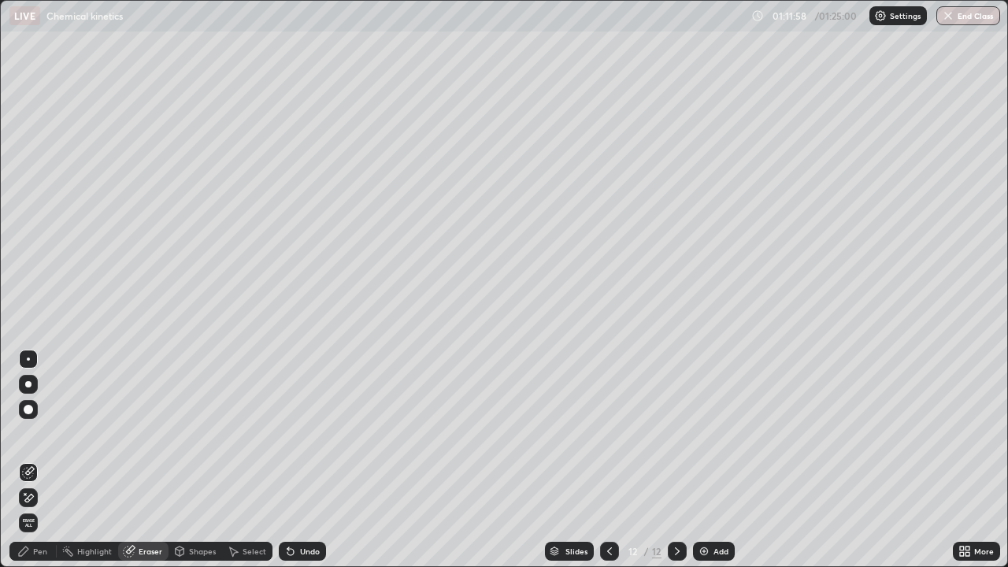
click at [45, 460] on div "Pen" at bounding box center [40, 552] width 14 height 8
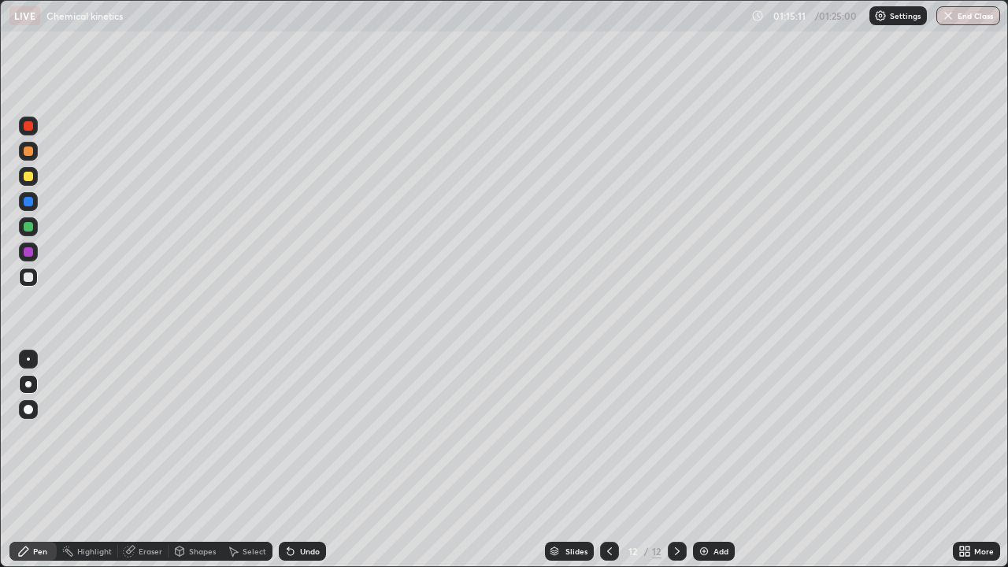
click at [711, 460] on div "Add" at bounding box center [714, 551] width 42 height 19
click at [32, 256] on div at bounding box center [28, 252] width 19 height 19
click at [721, 460] on div "Add" at bounding box center [721, 552] width 15 height 8
click at [305, 460] on div "Undo" at bounding box center [302, 551] width 47 height 19
click at [304, 460] on div "Undo" at bounding box center [310, 552] width 20 height 8
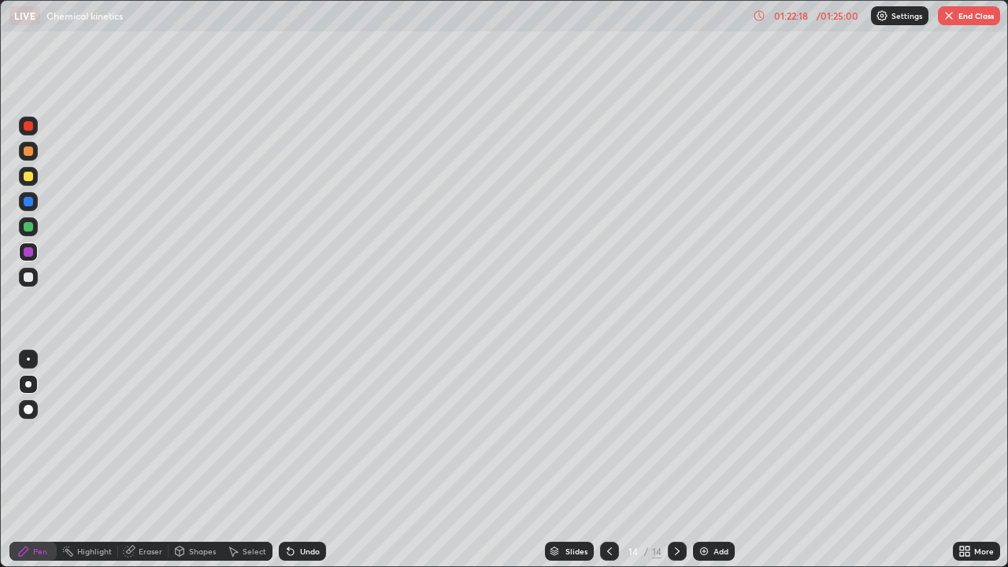
click at [150, 460] on div "Eraser" at bounding box center [143, 551] width 50 height 19
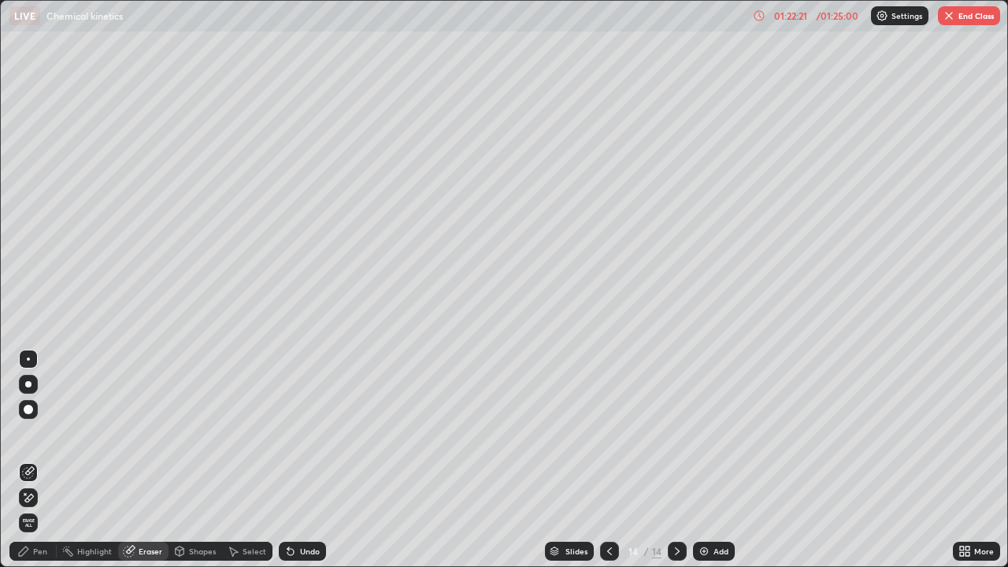
click at [39, 460] on div "Pen" at bounding box center [40, 552] width 14 height 8
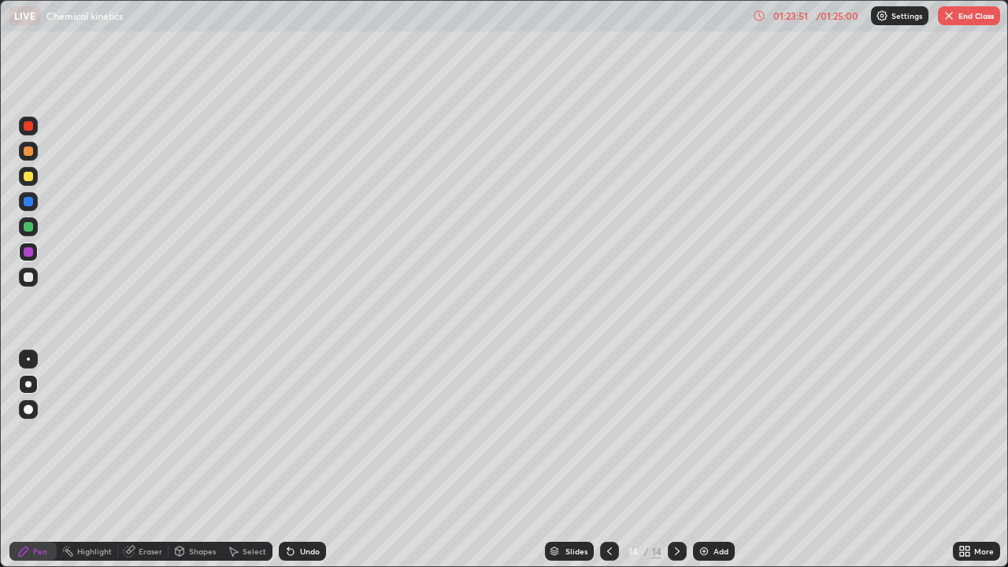
click at [213, 460] on div "Shapes" at bounding box center [196, 551] width 54 height 19
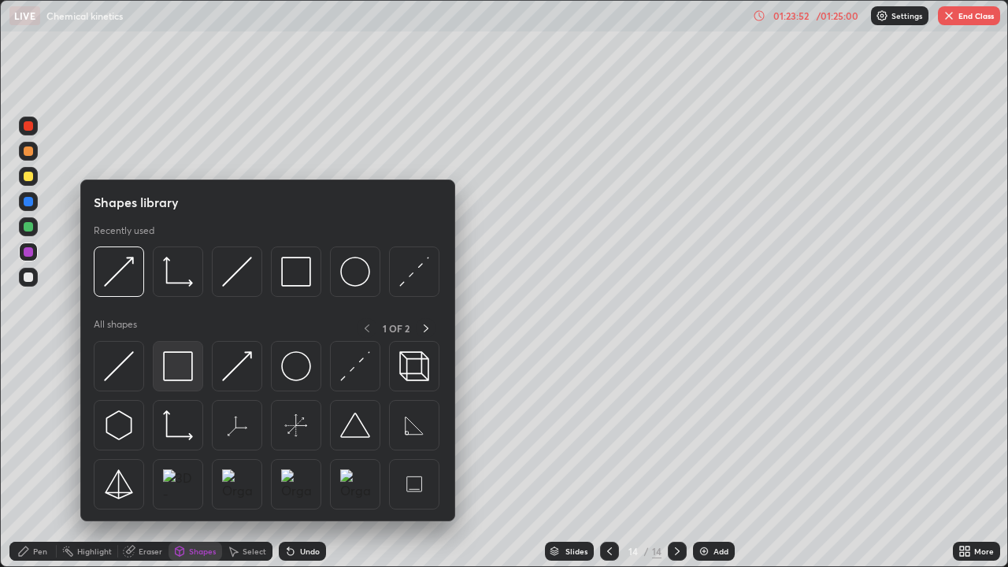
click at [187, 381] on img at bounding box center [178, 366] width 30 height 30
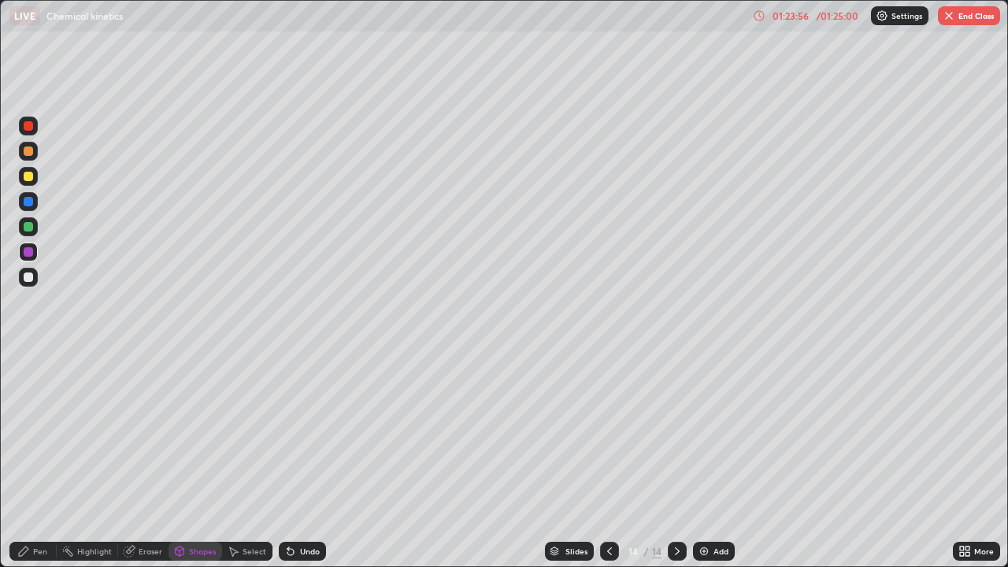
click at [50, 460] on div "Pen" at bounding box center [32, 551] width 47 height 19
click at [29, 284] on div at bounding box center [28, 277] width 19 height 19
click at [146, 460] on div "Eraser" at bounding box center [151, 552] width 24 height 8
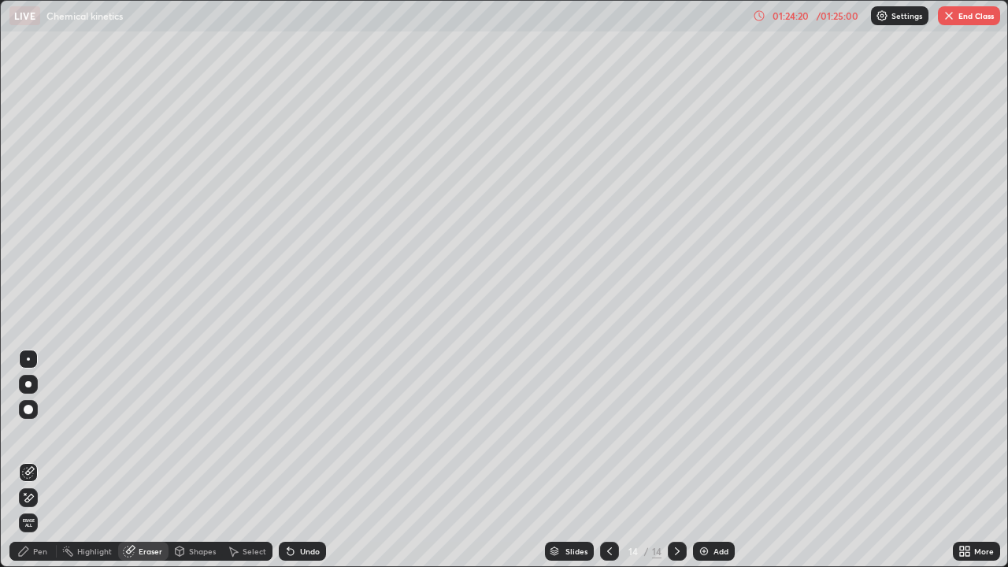
click at [46, 460] on div "Pen" at bounding box center [40, 552] width 14 height 8
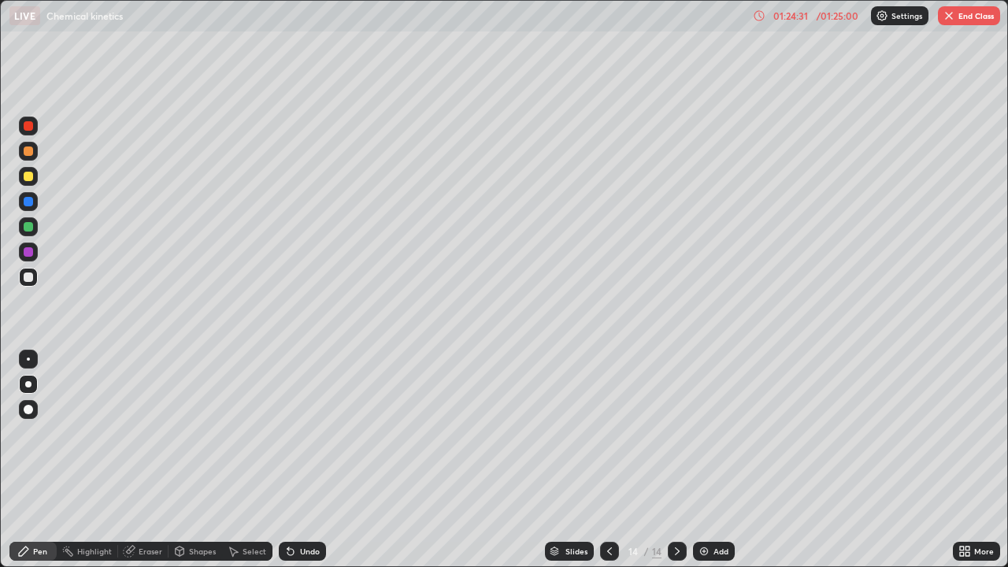
click at [154, 460] on div "Eraser" at bounding box center [151, 552] width 24 height 8
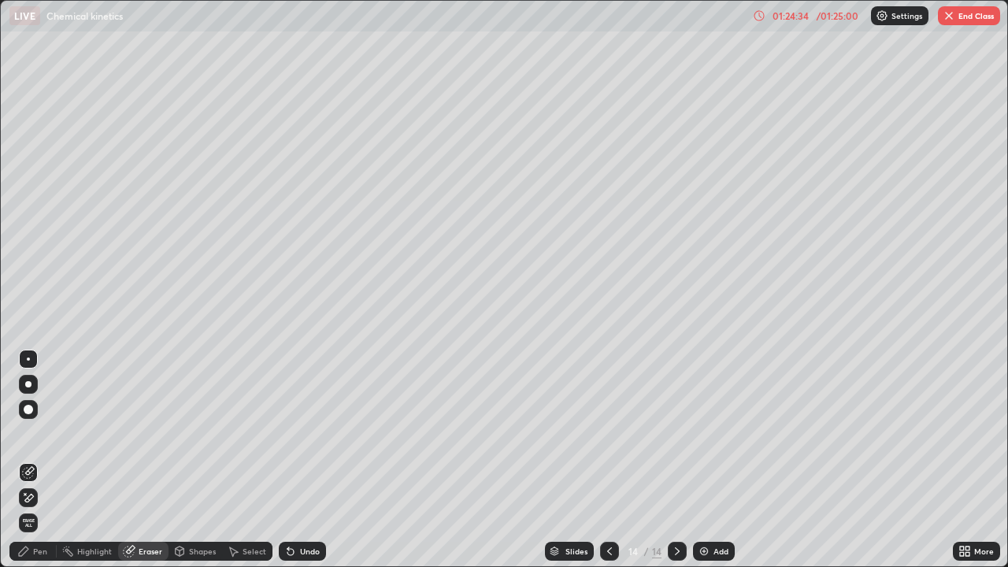
click at [300, 460] on div "Undo" at bounding box center [302, 551] width 47 height 19
click at [43, 460] on div "Pen" at bounding box center [40, 552] width 14 height 8
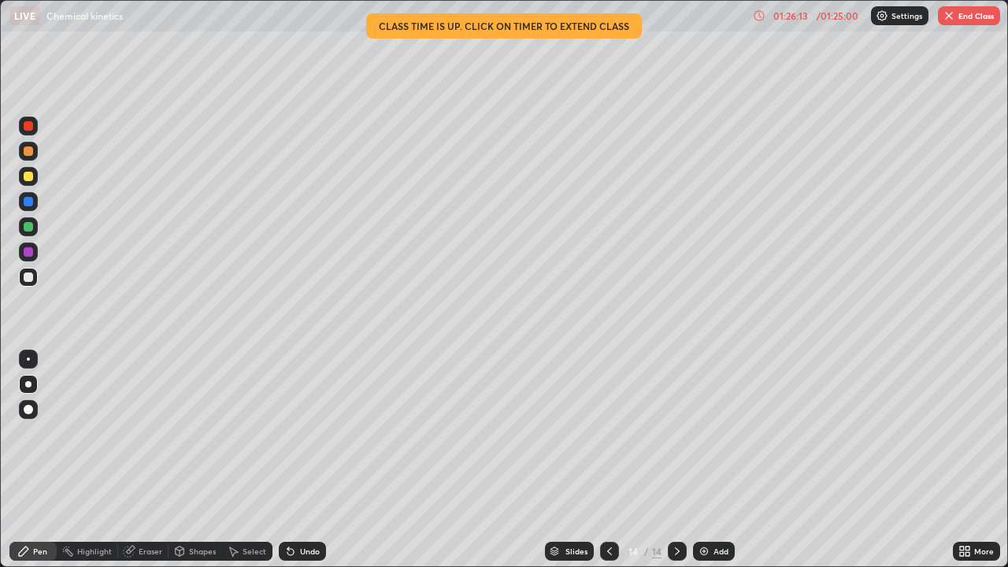
click at [968, 21] on button "End Class" at bounding box center [969, 15] width 62 height 19
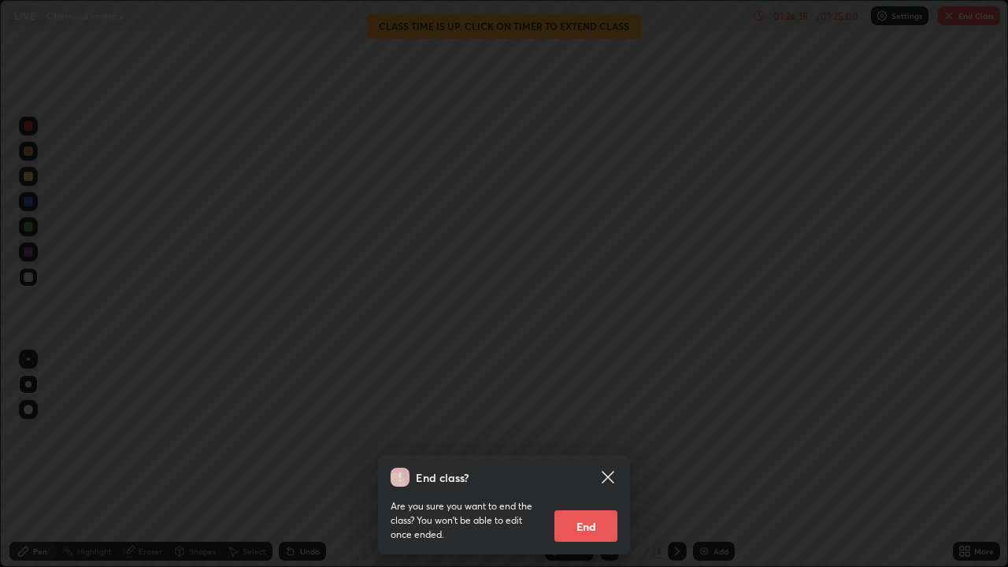
click at [611, 460] on button "End" at bounding box center [586, 526] width 63 height 32
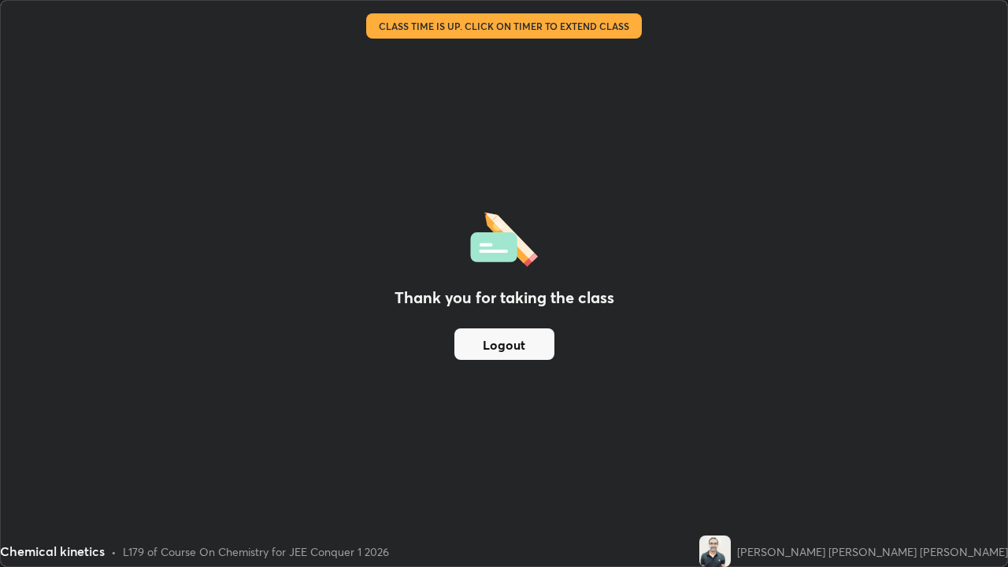
click at [543, 355] on button "Logout" at bounding box center [505, 345] width 100 height 32
click at [533, 355] on button "Logout" at bounding box center [505, 345] width 100 height 32
